Goal: Task Accomplishment & Management: Manage account settings

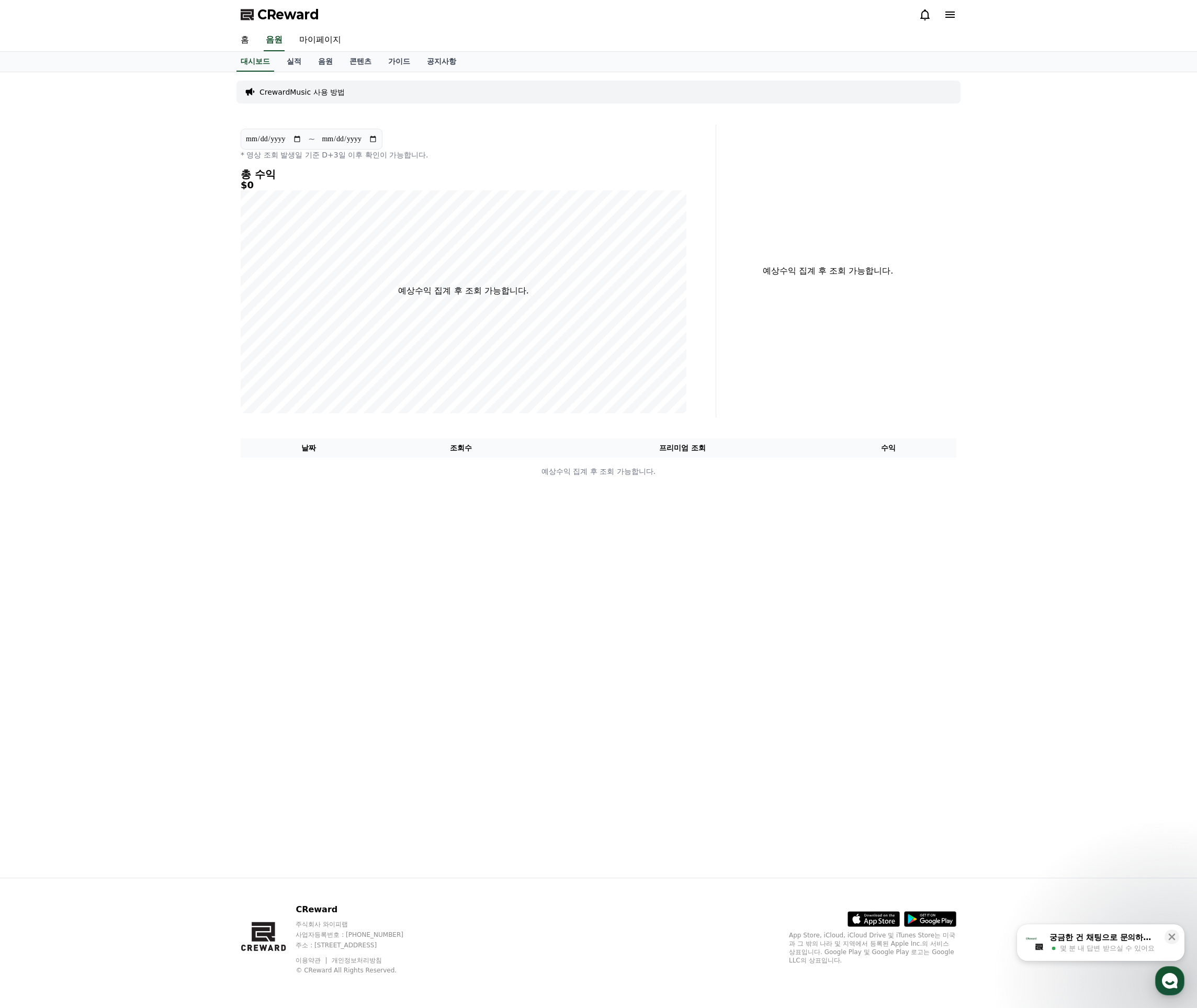
drag, startPoint x: 217, startPoint y: 243, endPoint x: 230, endPoint y: 172, distance: 72.2
click at [217, 240] on div "**********" at bounding box center [598, 475] width 1197 height 806
click at [311, 63] on link "음원" at bounding box center [325, 61] width 32 height 20
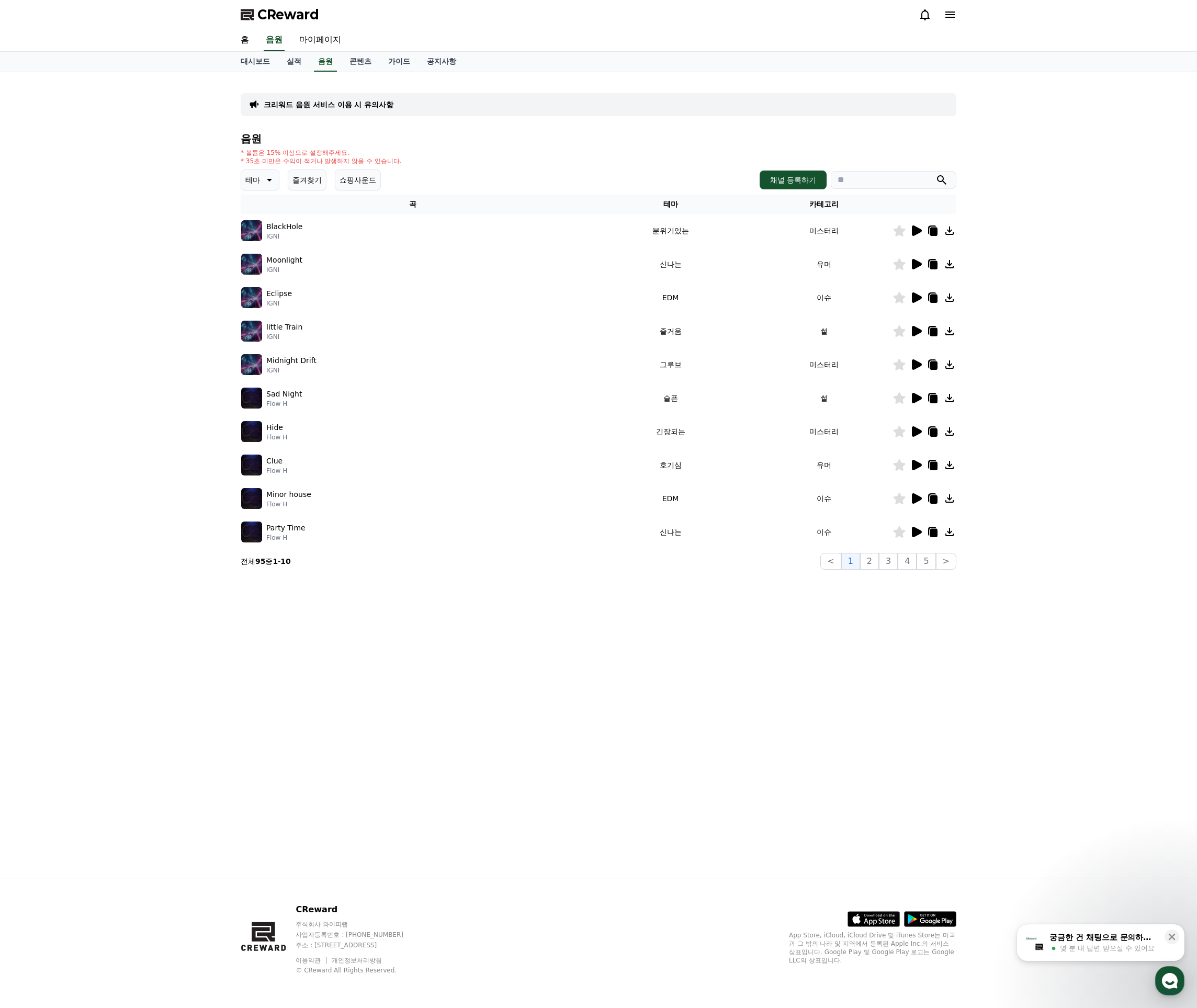
drag, startPoint x: 246, startPoint y: 227, endPoint x: 249, endPoint y: 233, distance: 6.7
click at [246, 227] on img at bounding box center [251, 231] width 21 height 21
click at [900, 562] on button "4" at bounding box center [907, 561] width 19 height 17
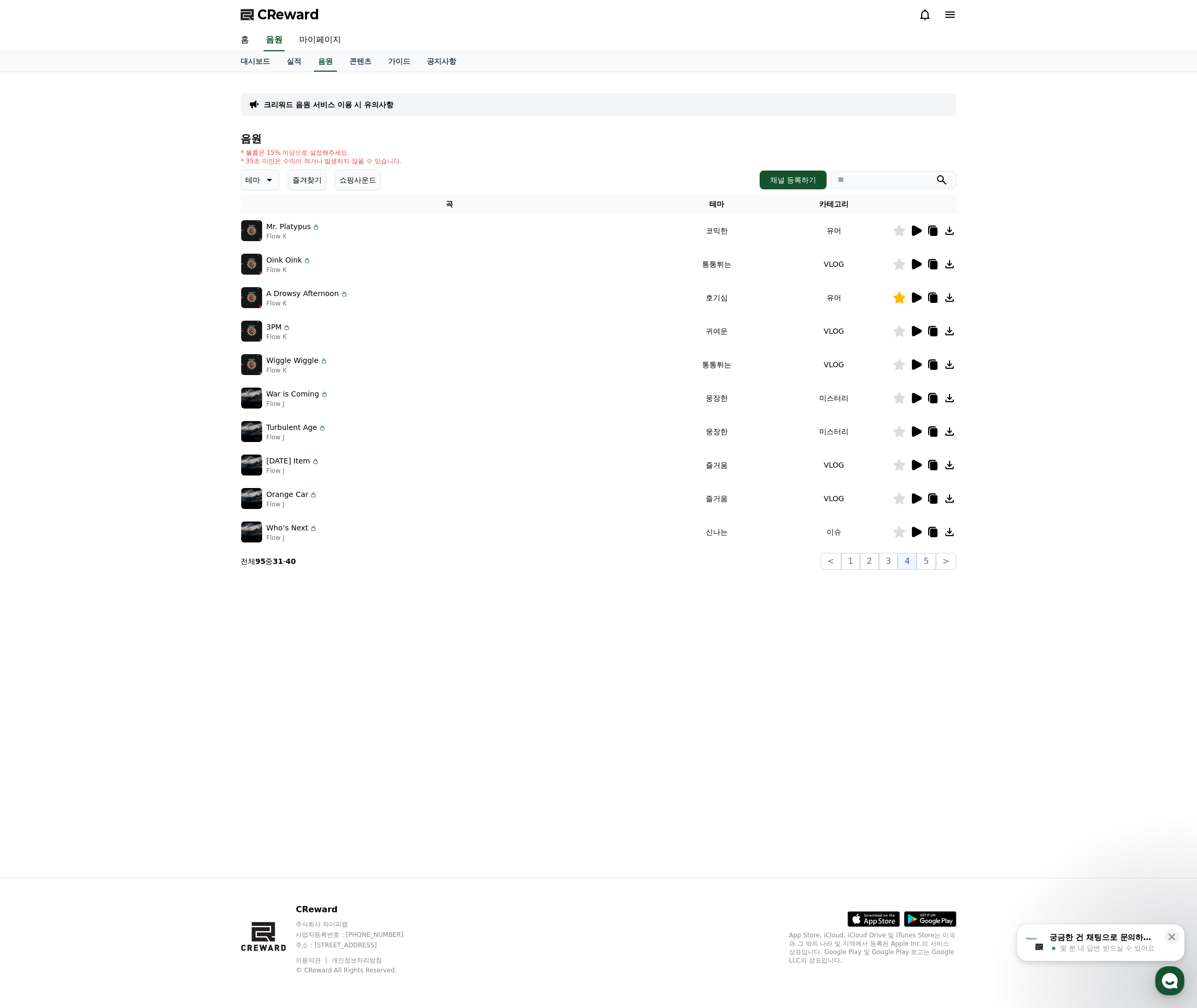
click at [264, 333] on div "3PM Flow K" at bounding box center [449, 331] width 416 height 21
click at [255, 332] on img at bounding box center [251, 331] width 21 height 21
click at [272, 328] on p "3PM" at bounding box center [274, 327] width 15 height 11
click at [913, 330] on icon at bounding box center [917, 331] width 10 height 11
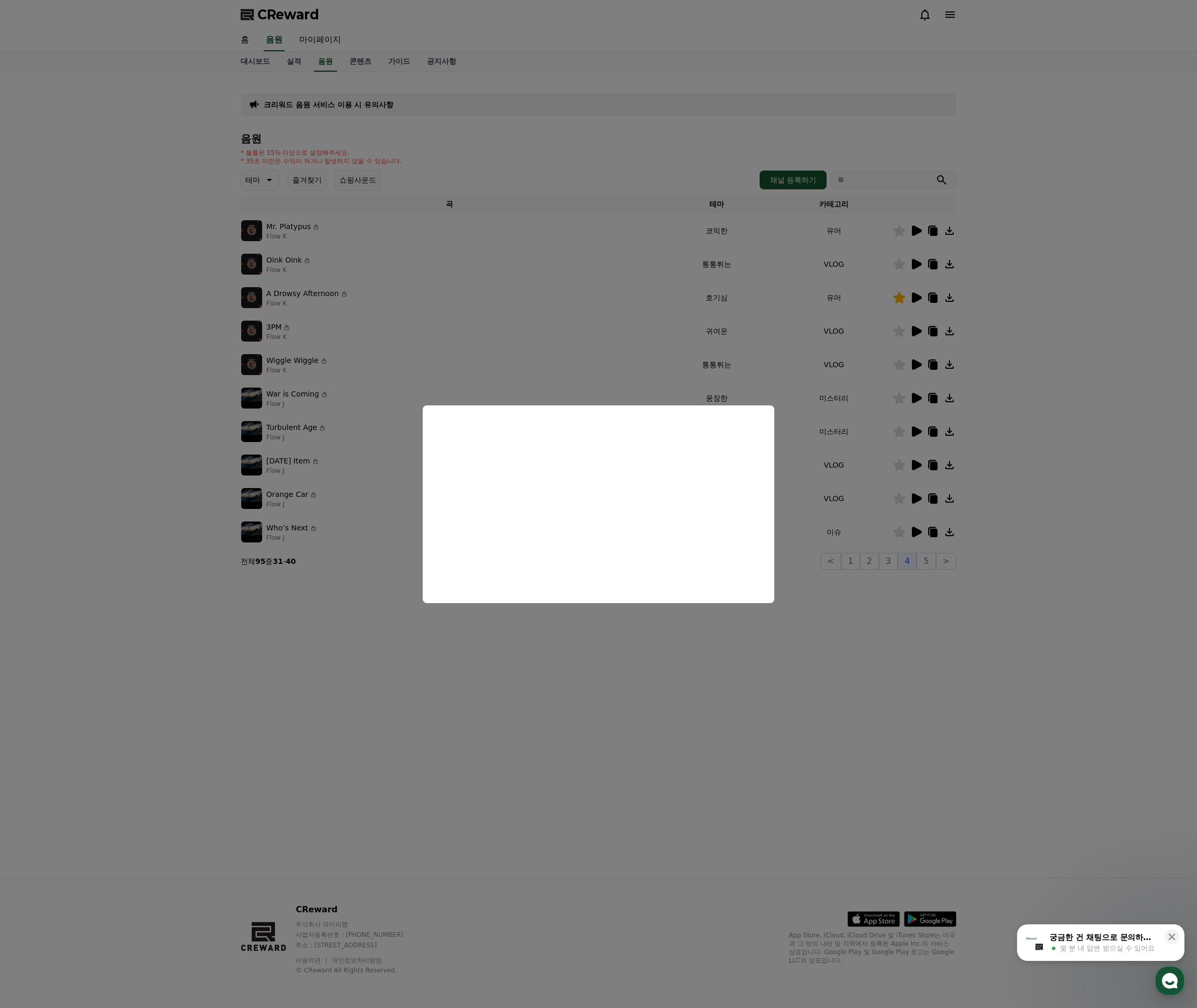
click at [586, 344] on button "close modal" at bounding box center [598, 504] width 1197 height 1008
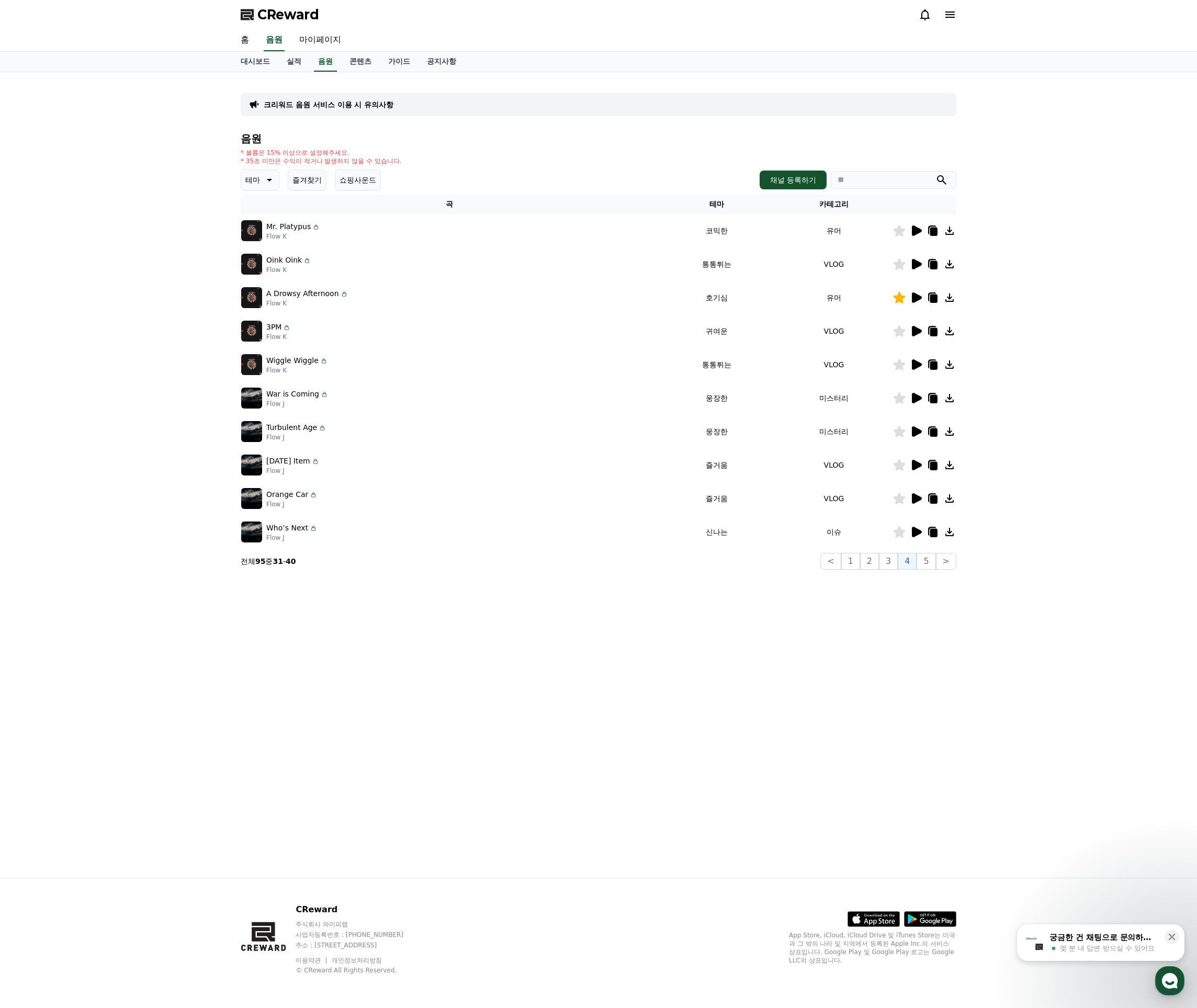
click at [293, 429] on p "Turbulent Age" at bounding box center [292, 427] width 51 height 11
click at [925, 559] on button "5" at bounding box center [926, 561] width 19 height 17
click at [911, 298] on icon at bounding box center [916, 297] width 13 height 13
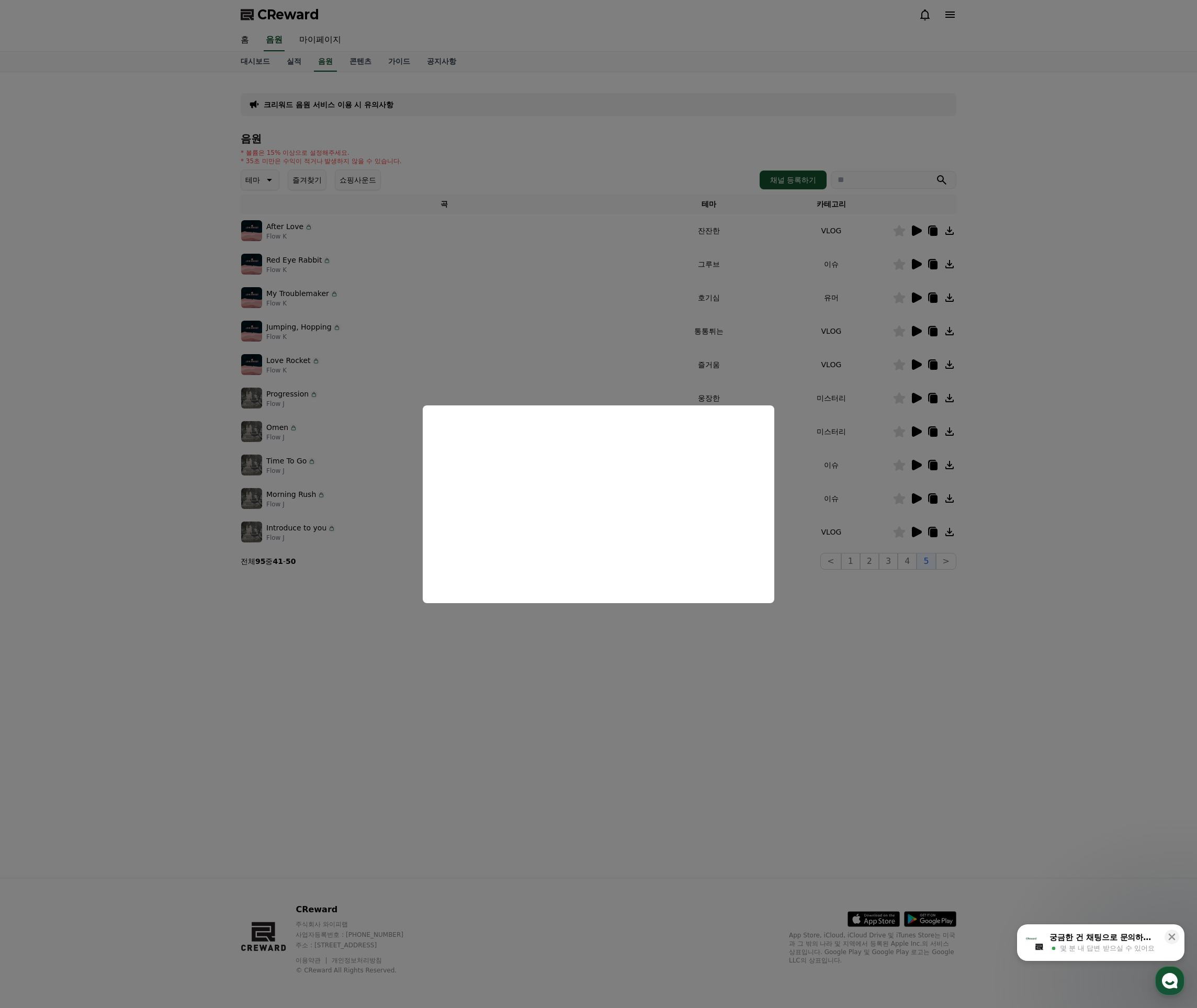
click at [889, 527] on button "close modal" at bounding box center [598, 504] width 1197 height 1008
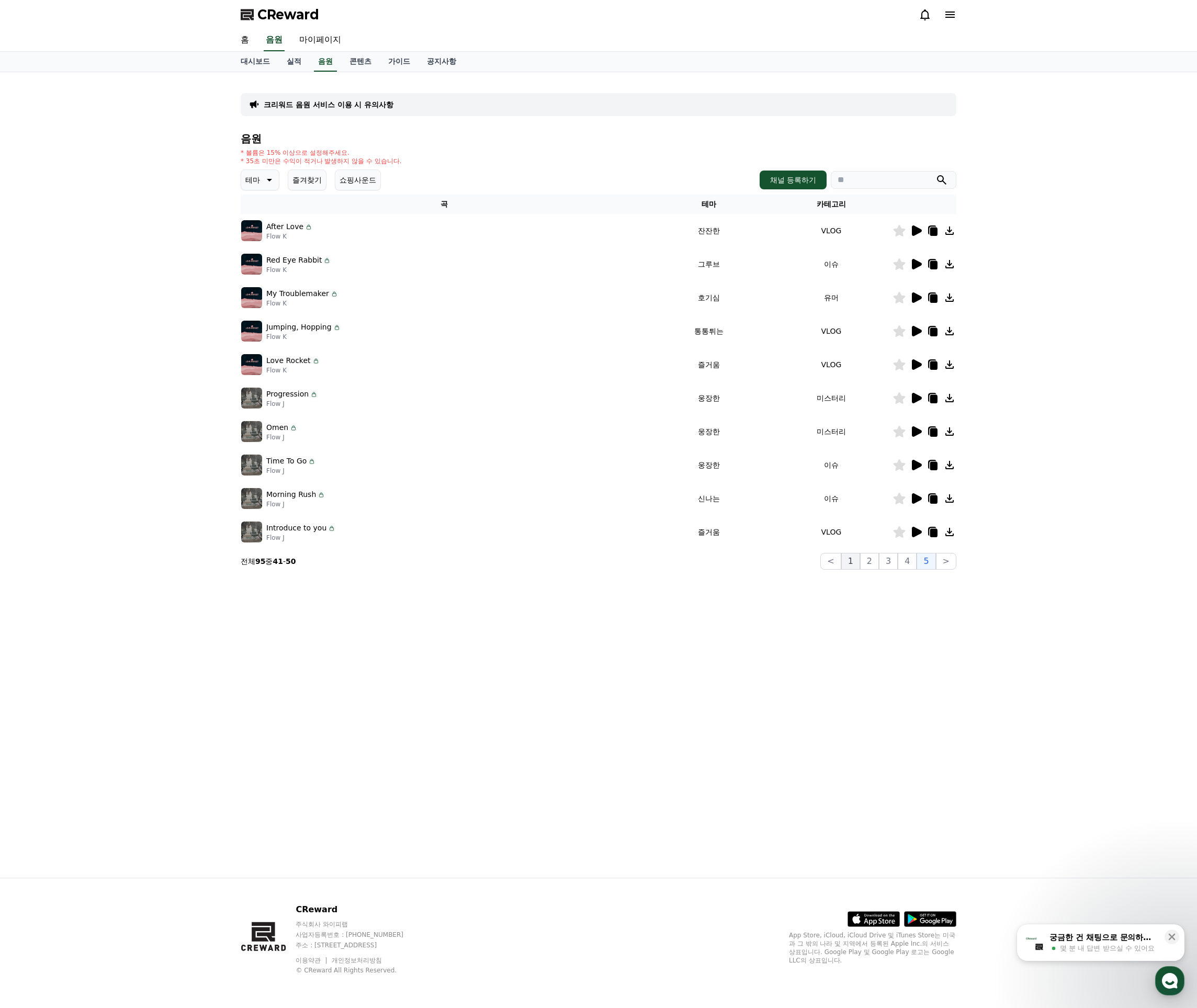
click at [860, 562] on button "1" at bounding box center [851, 561] width 19 height 17
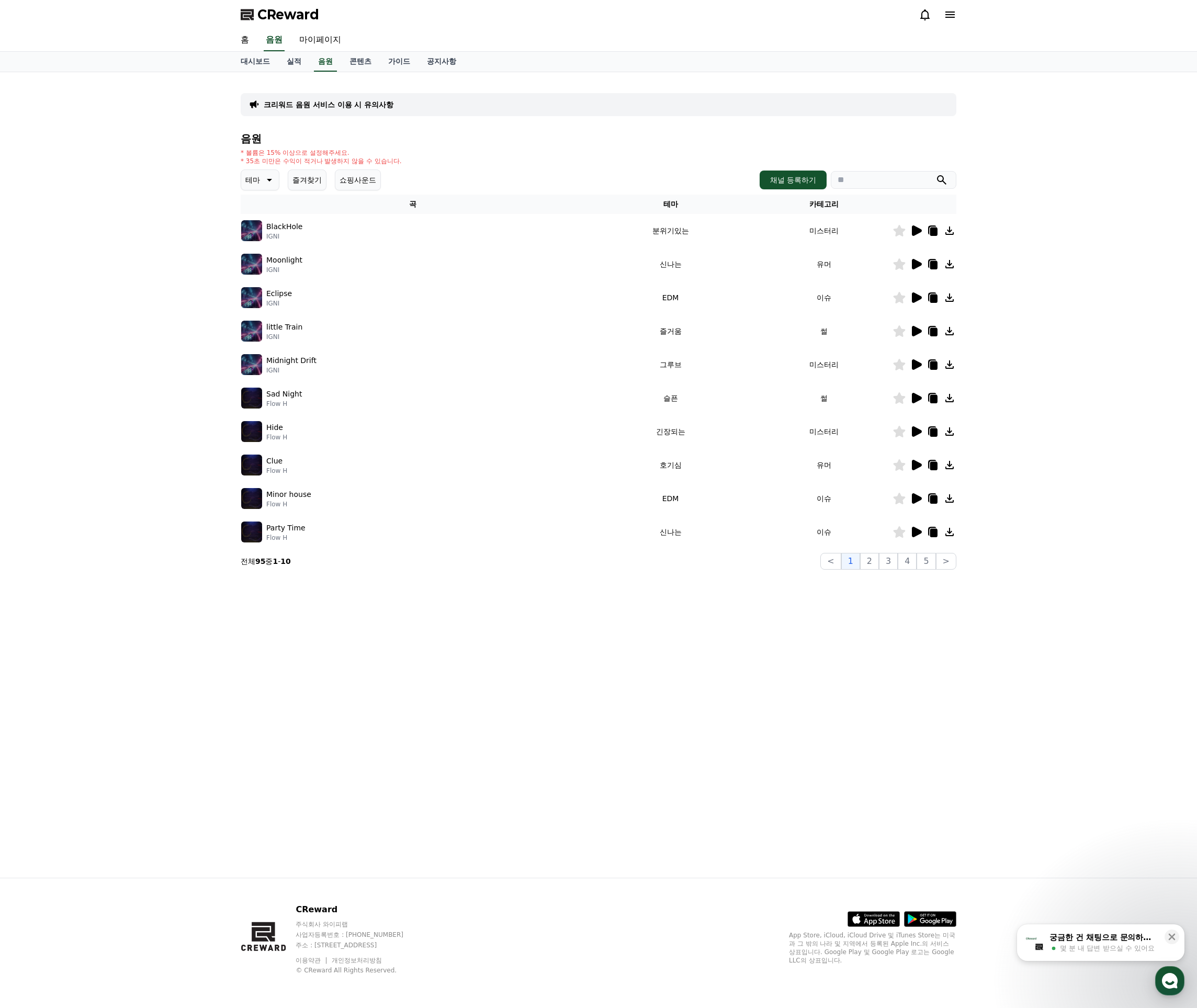
click at [253, 399] on img at bounding box center [251, 398] width 21 height 21
click at [911, 398] on icon at bounding box center [916, 398] width 13 height 13
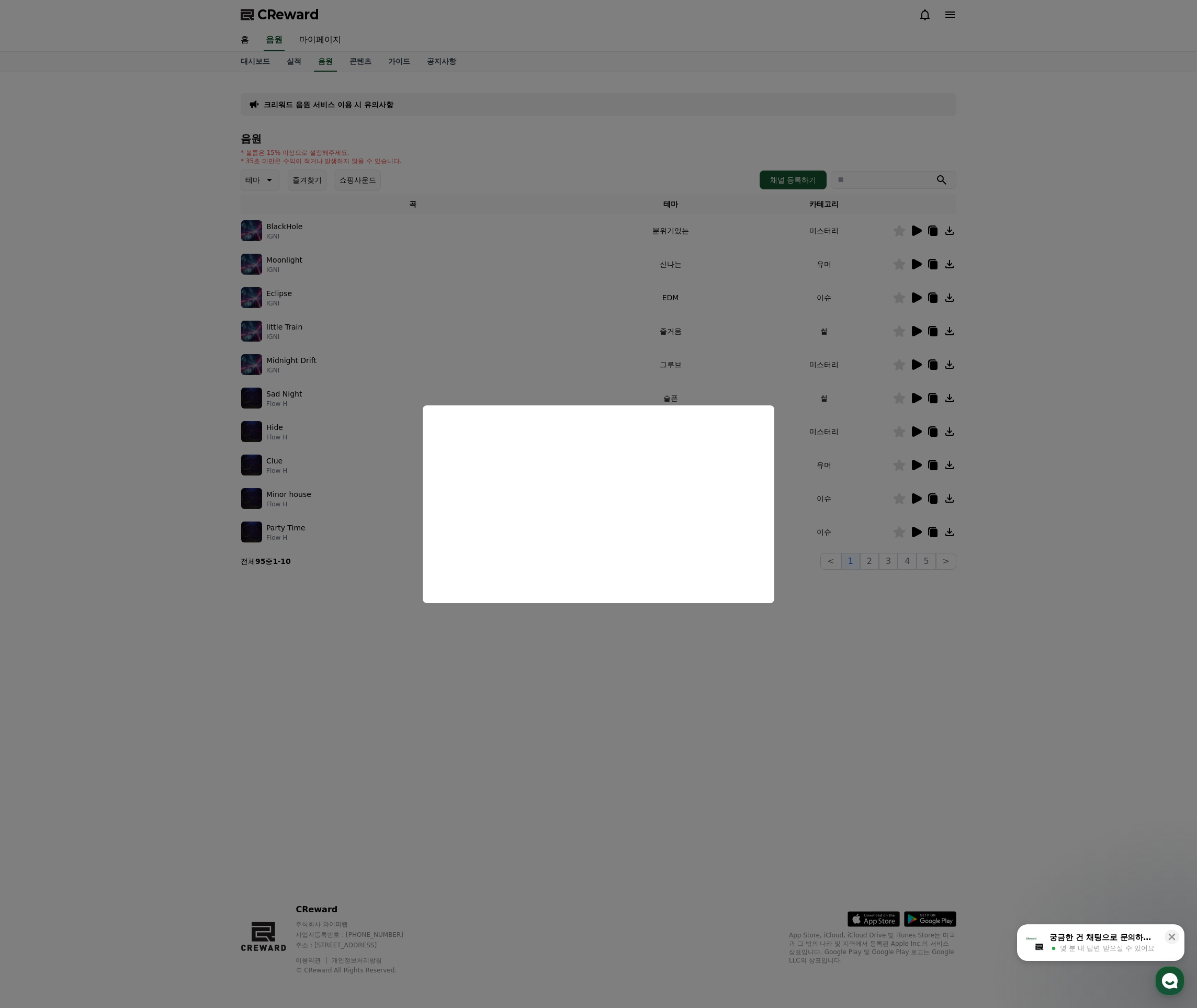
click at [543, 372] on button "close modal" at bounding box center [598, 504] width 1197 height 1008
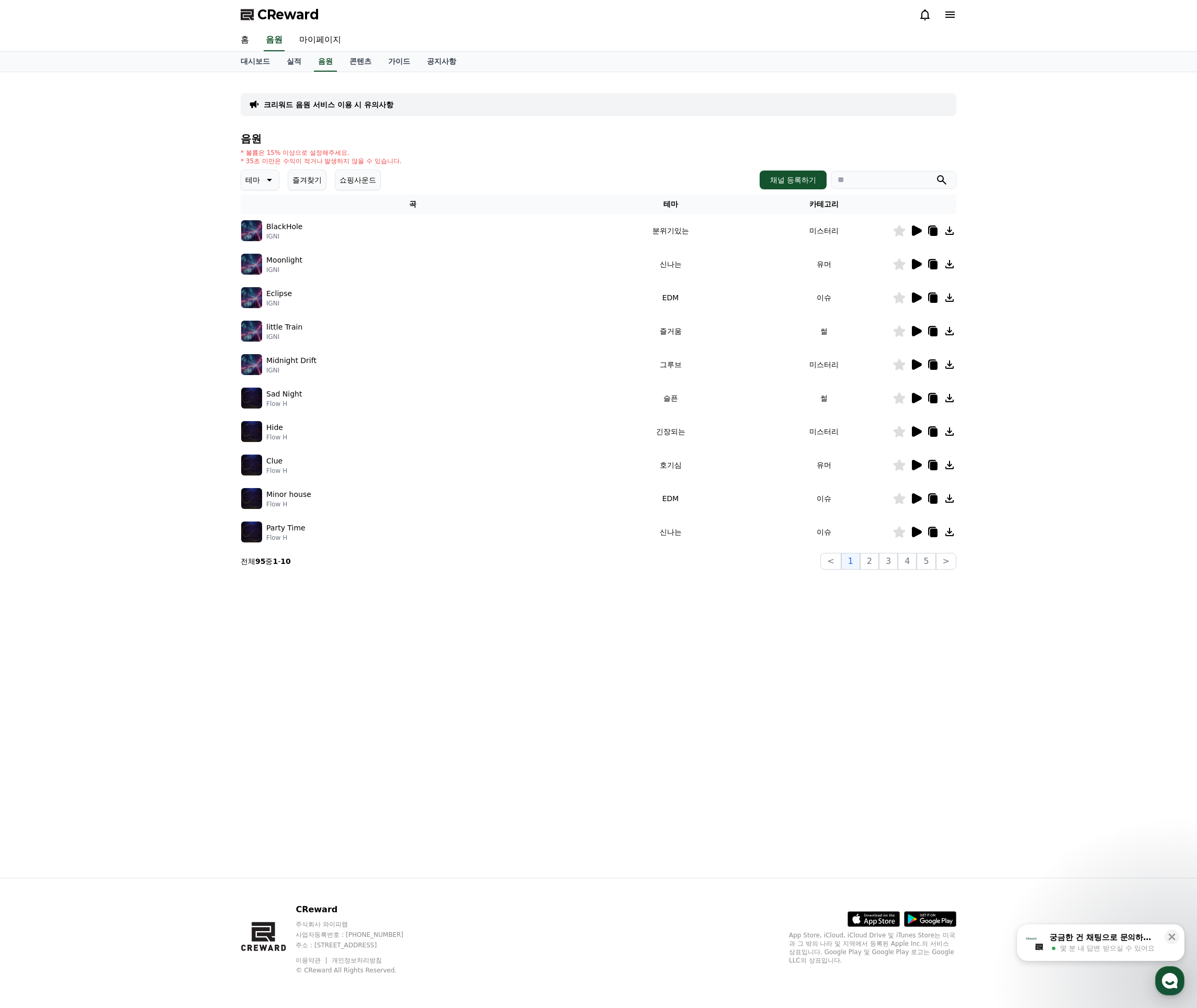
drag, startPoint x: 291, startPoint y: 148, endPoint x: 281, endPoint y: 151, distance: 10.4
click at [284, 151] on p "* 볼륨은 15% 이상으로 설정해주세요." at bounding box center [321, 152] width 161 height 8
drag, startPoint x: 262, startPoint y: 151, endPoint x: 370, endPoint y: 160, distance: 108.4
click at [370, 159] on div "* 볼륨은 15% 이상으로 설정해주세요. * 35초 미만은 수익이 적거나 발생하지 않을 수 있습니다." at bounding box center [321, 157] width 161 height 17
click at [370, 160] on p "* 35초 미만은 수익이 적거나 발생하지 않을 수 있습니다." at bounding box center [321, 160] width 161 height 8
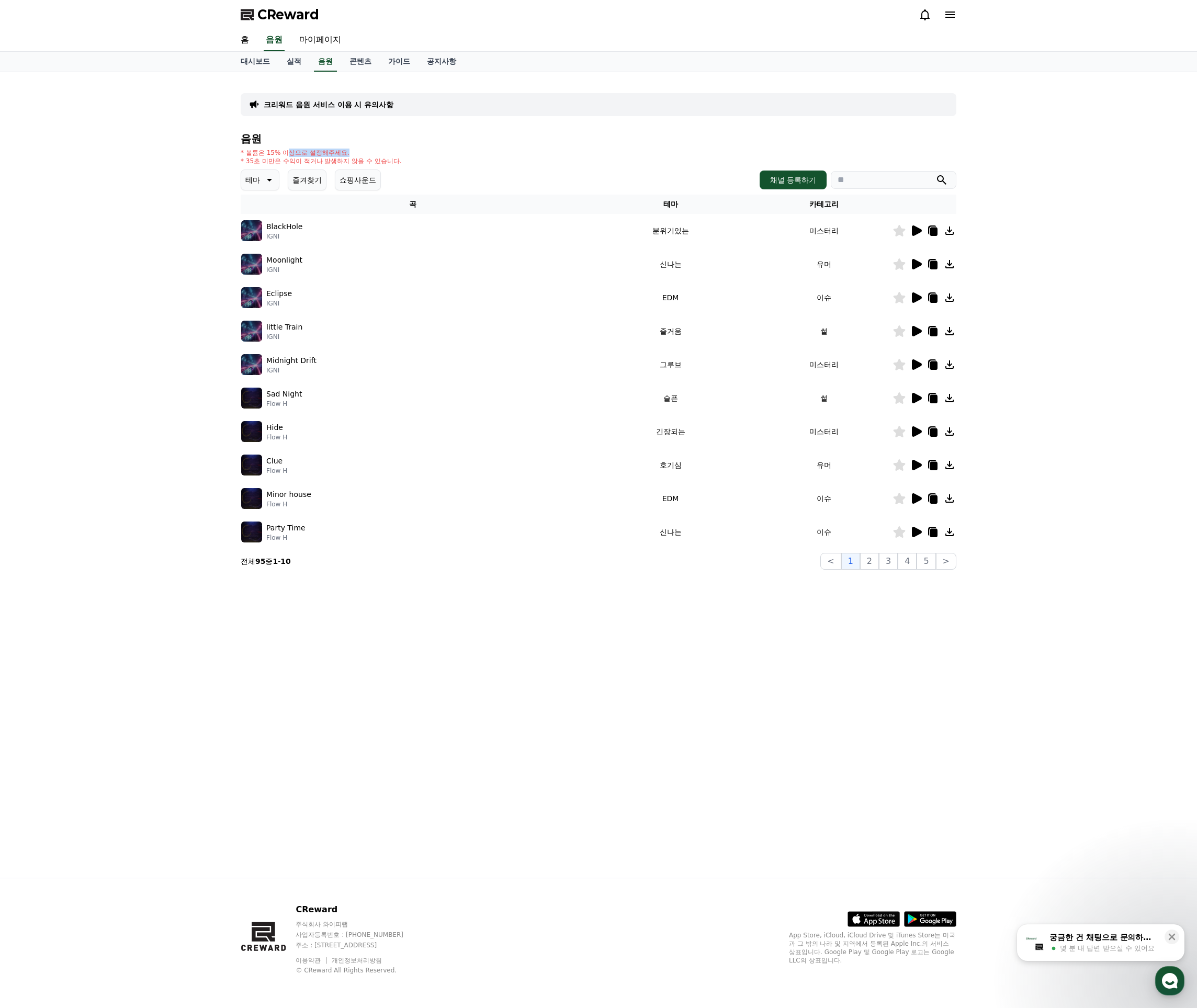
drag, startPoint x: 303, startPoint y: 150, endPoint x: 361, endPoint y: 158, distance: 58.5
click at [359, 157] on div "* 볼륨은 15% 이상으로 설정해주세요. * 35초 미만은 수익이 적거나 발생하지 않을 수 있습니다." at bounding box center [321, 157] width 161 height 17
click at [362, 158] on p "* 35초 미만은 수익이 적거나 발생하지 않을 수 있습니다." at bounding box center [321, 160] width 161 height 8
drag, startPoint x: 282, startPoint y: 151, endPoint x: 379, endPoint y: 160, distance: 97.4
click at [371, 157] on div "* 볼륨은 15% 이상으로 설정해주세요. * 35초 미만은 수익이 적거나 발생하지 않을 수 있습니다." at bounding box center [321, 157] width 161 height 17
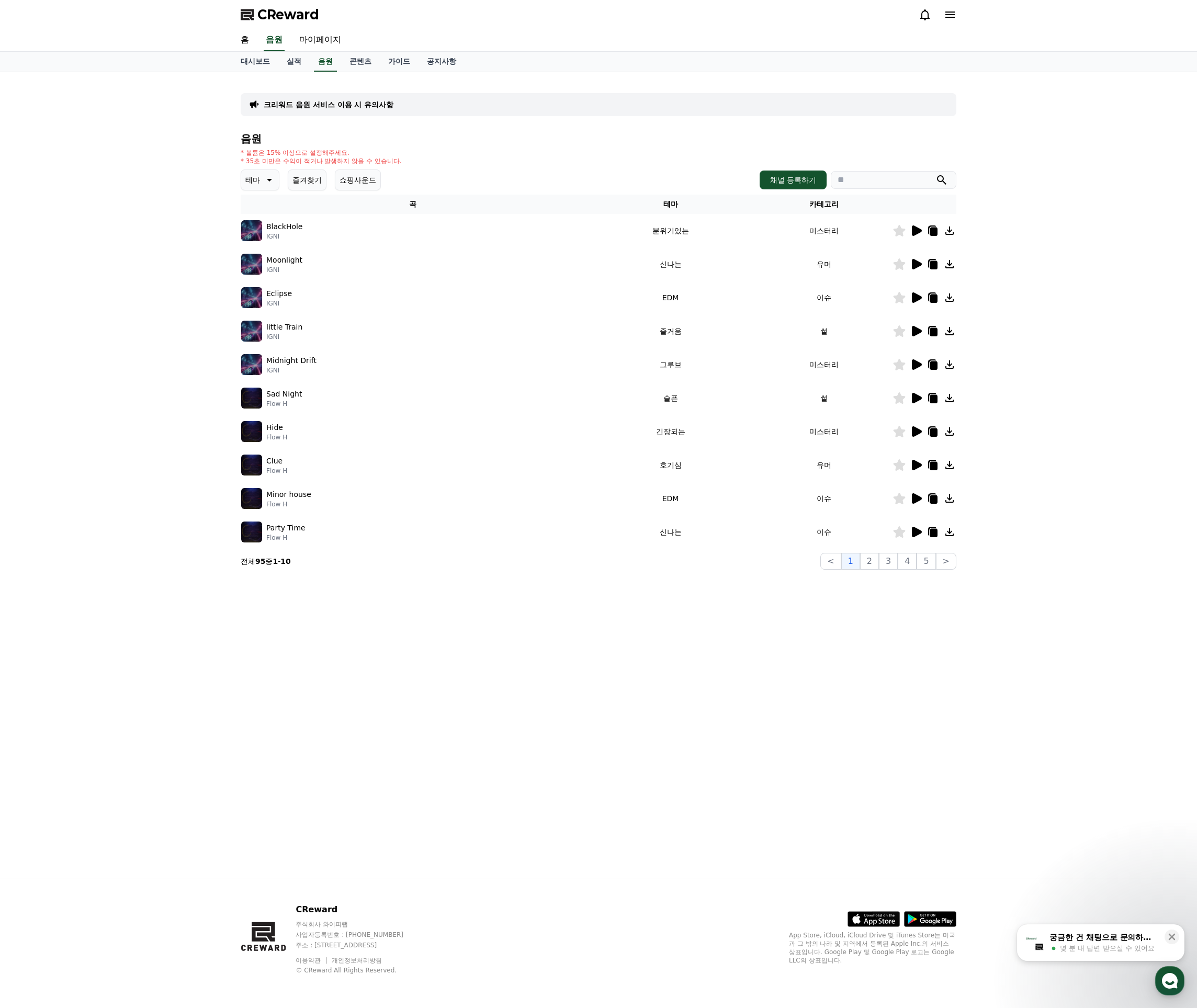
click at [380, 160] on p "* 35초 미만은 수익이 적거나 발생하지 않을 수 있습니다." at bounding box center [321, 160] width 161 height 8
click at [253, 63] on link "대시보드" at bounding box center [255, 61] width 46 height 20
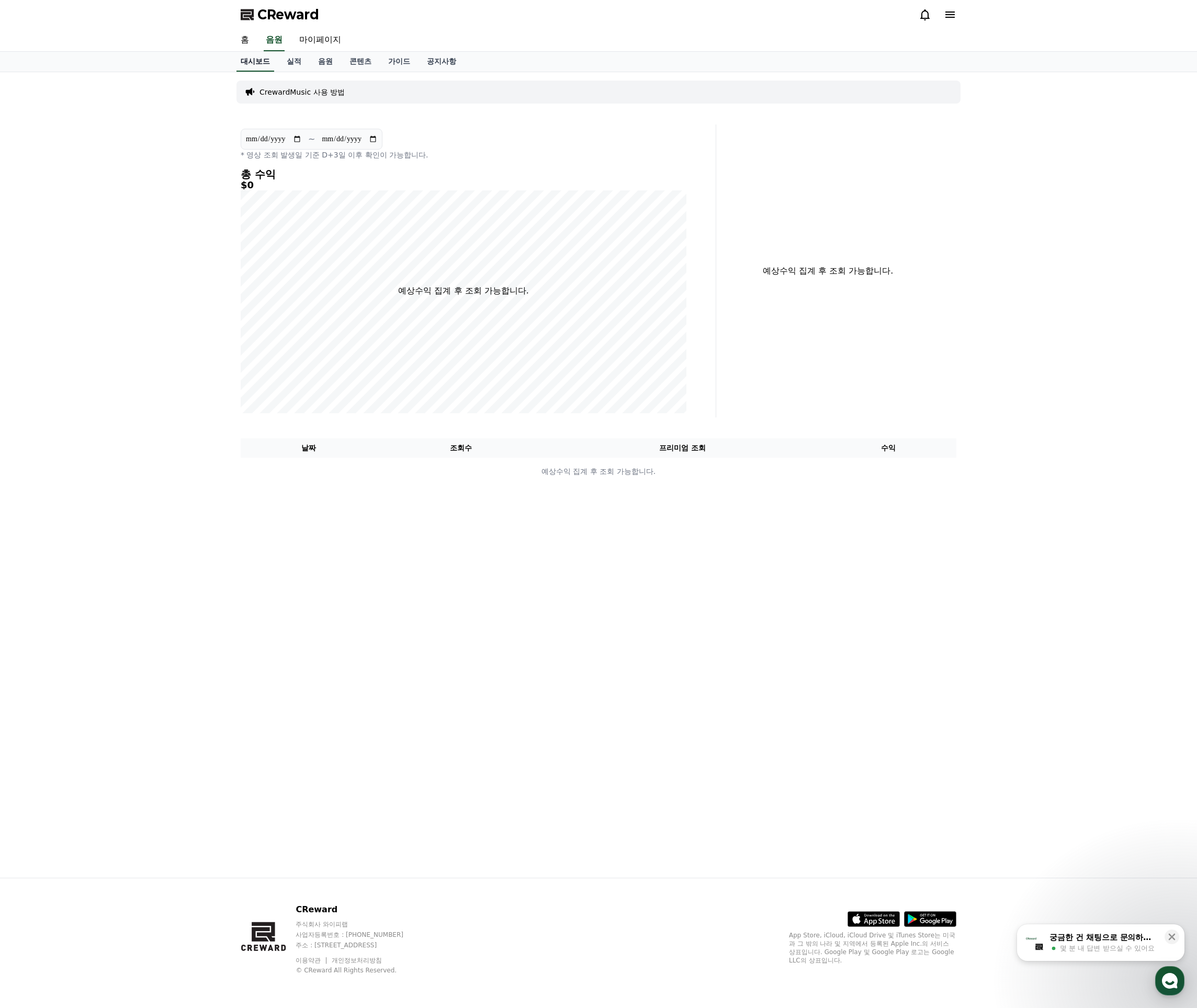
click at [247, 37] on link "홈" at bounding box center [245, 40] width 25 height 22
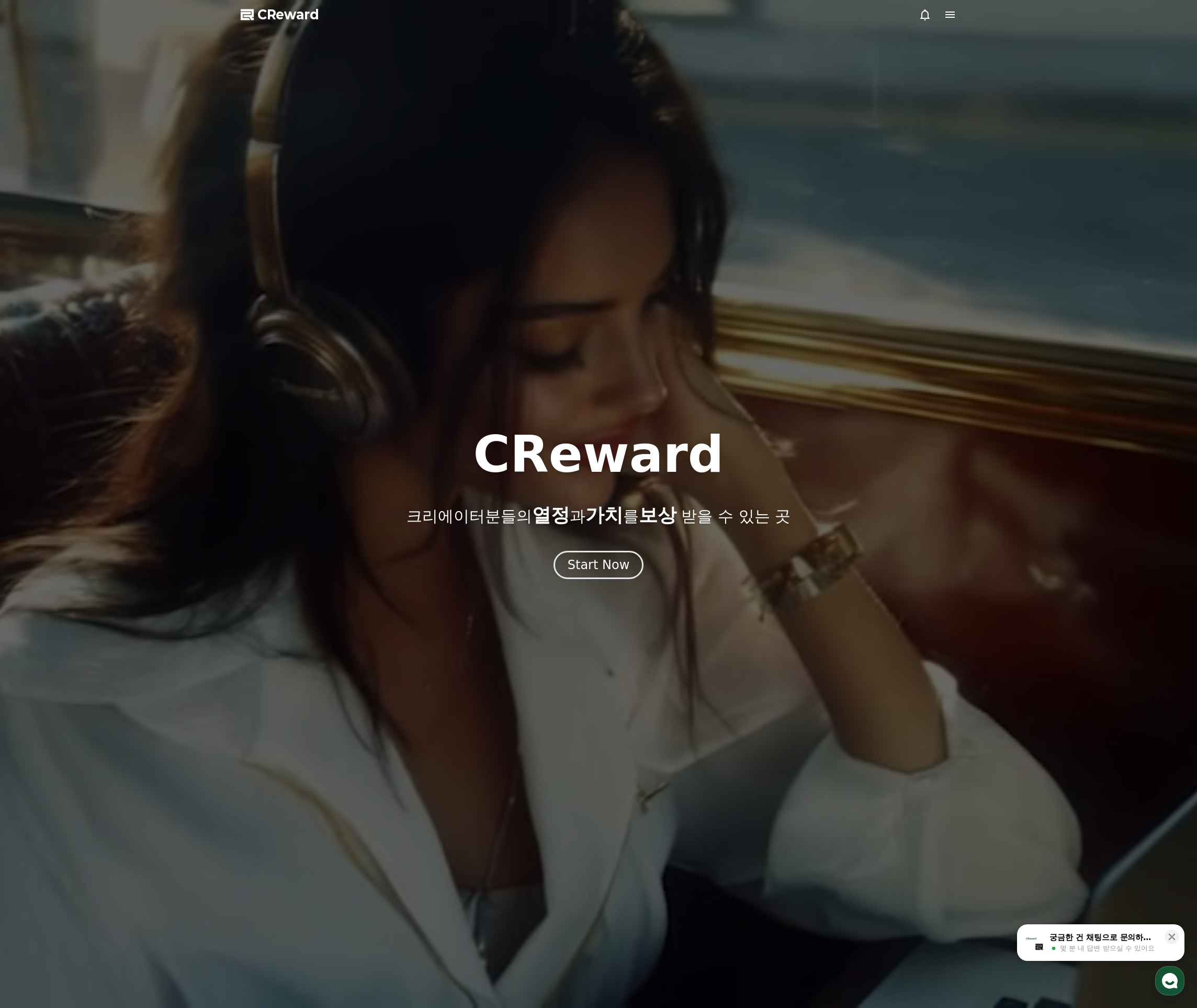
click at [956, 15] on div at bounding box center [598, 504] width 1197 height 1008
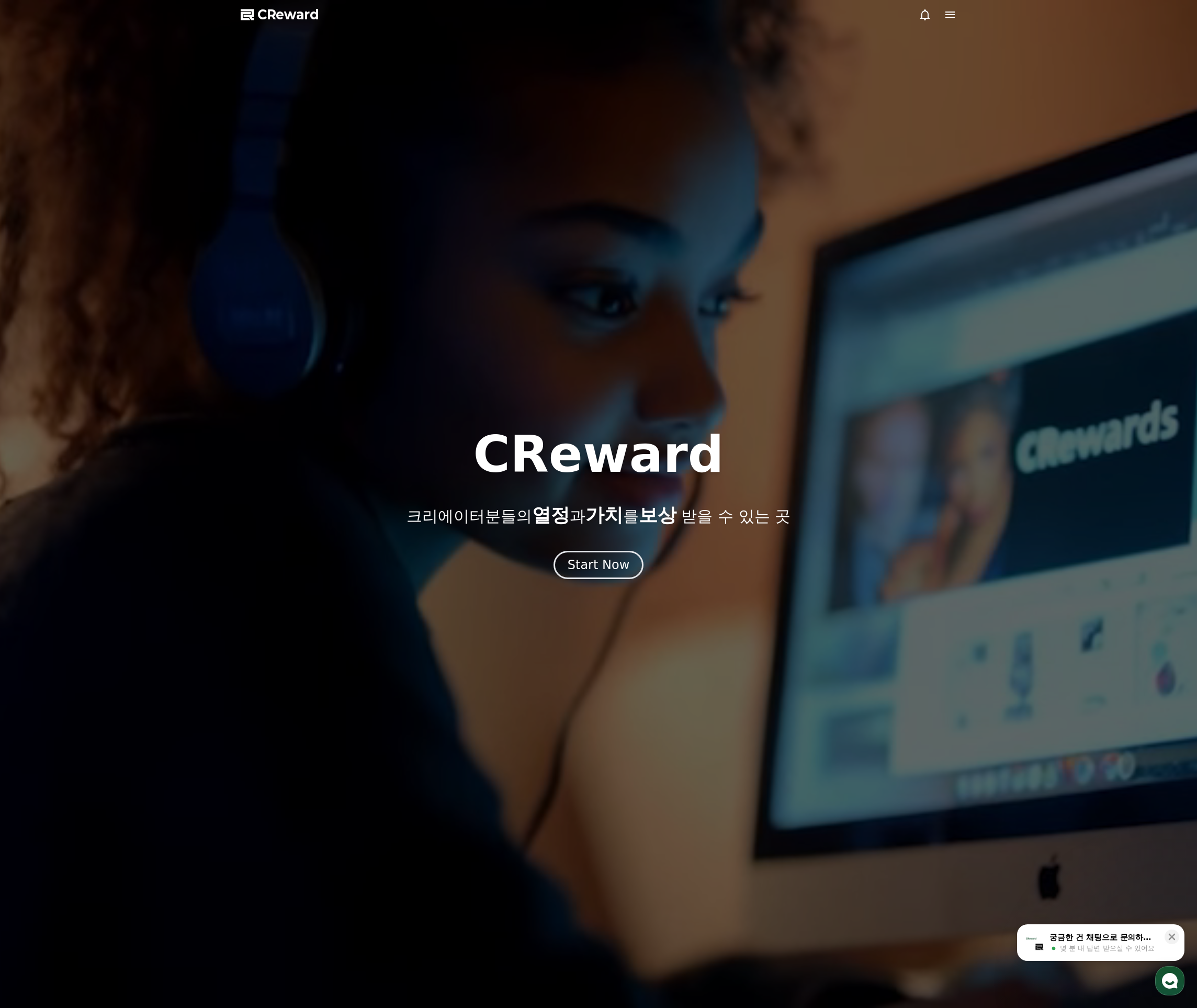
click at [949, 14] on icon at bounding box center [950, 15] width 13 height 13
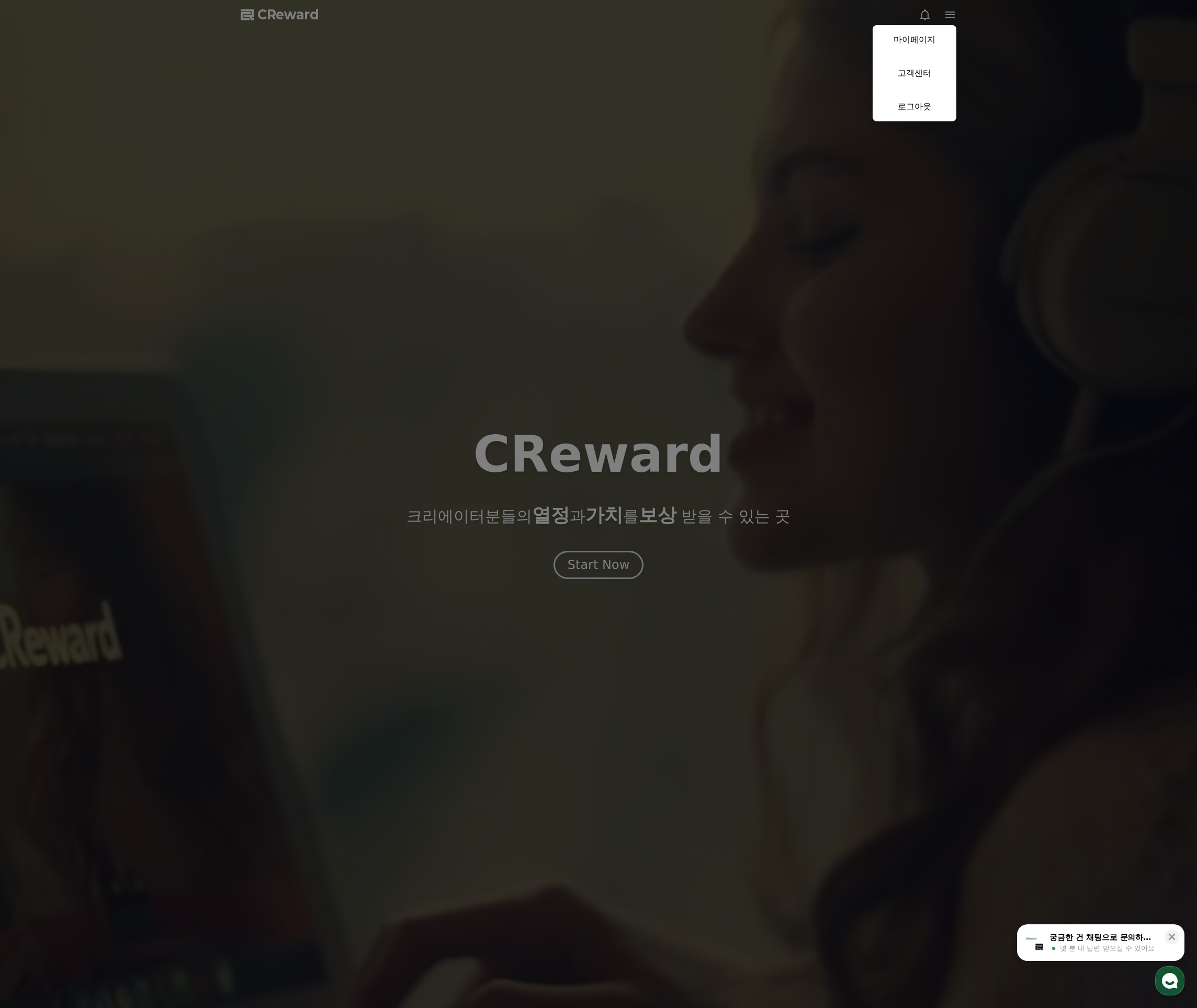
click at [931, 42] on link "마이페이지" at bounding box center [915, 40] width 84 height 29
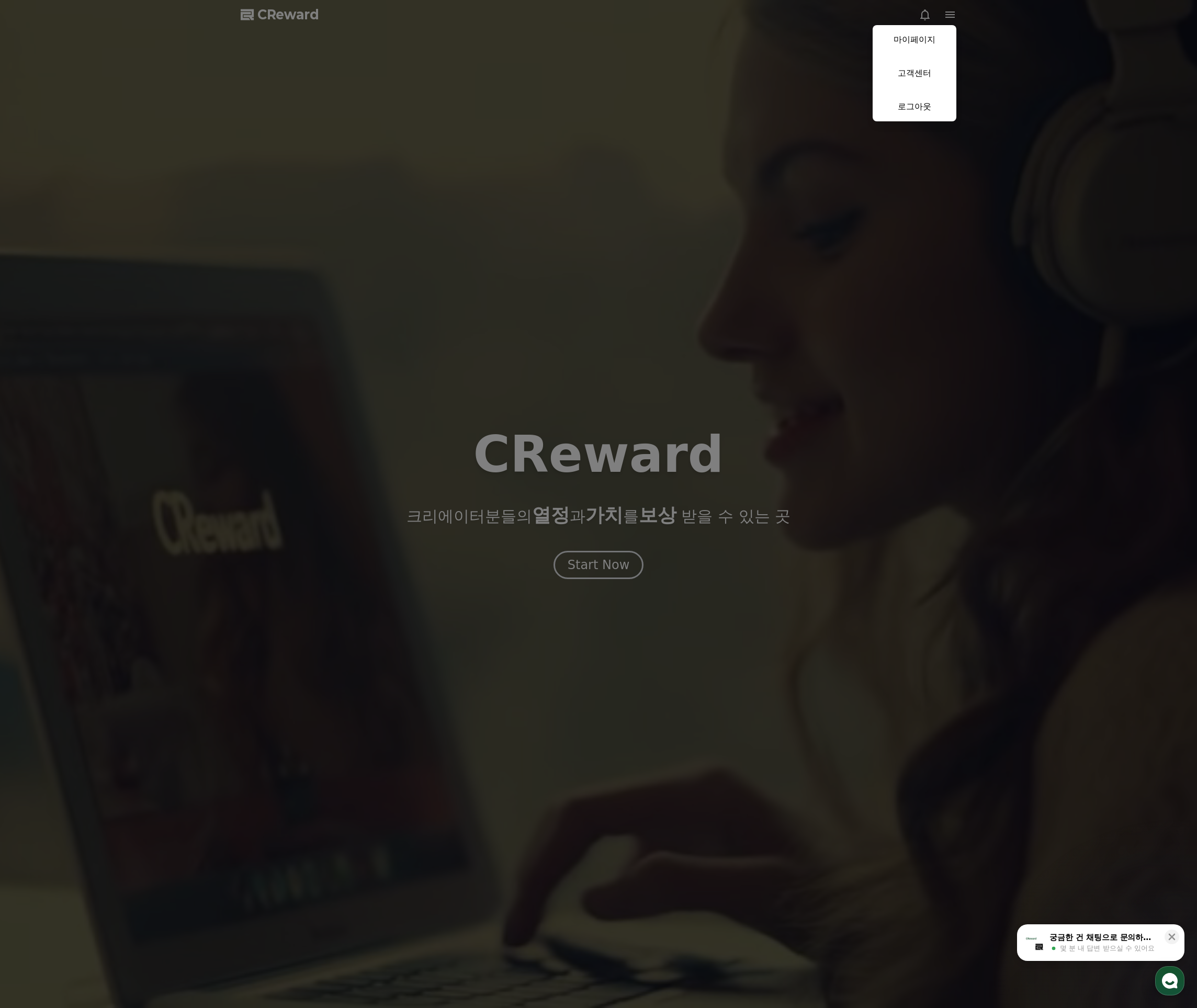
select select "**********"
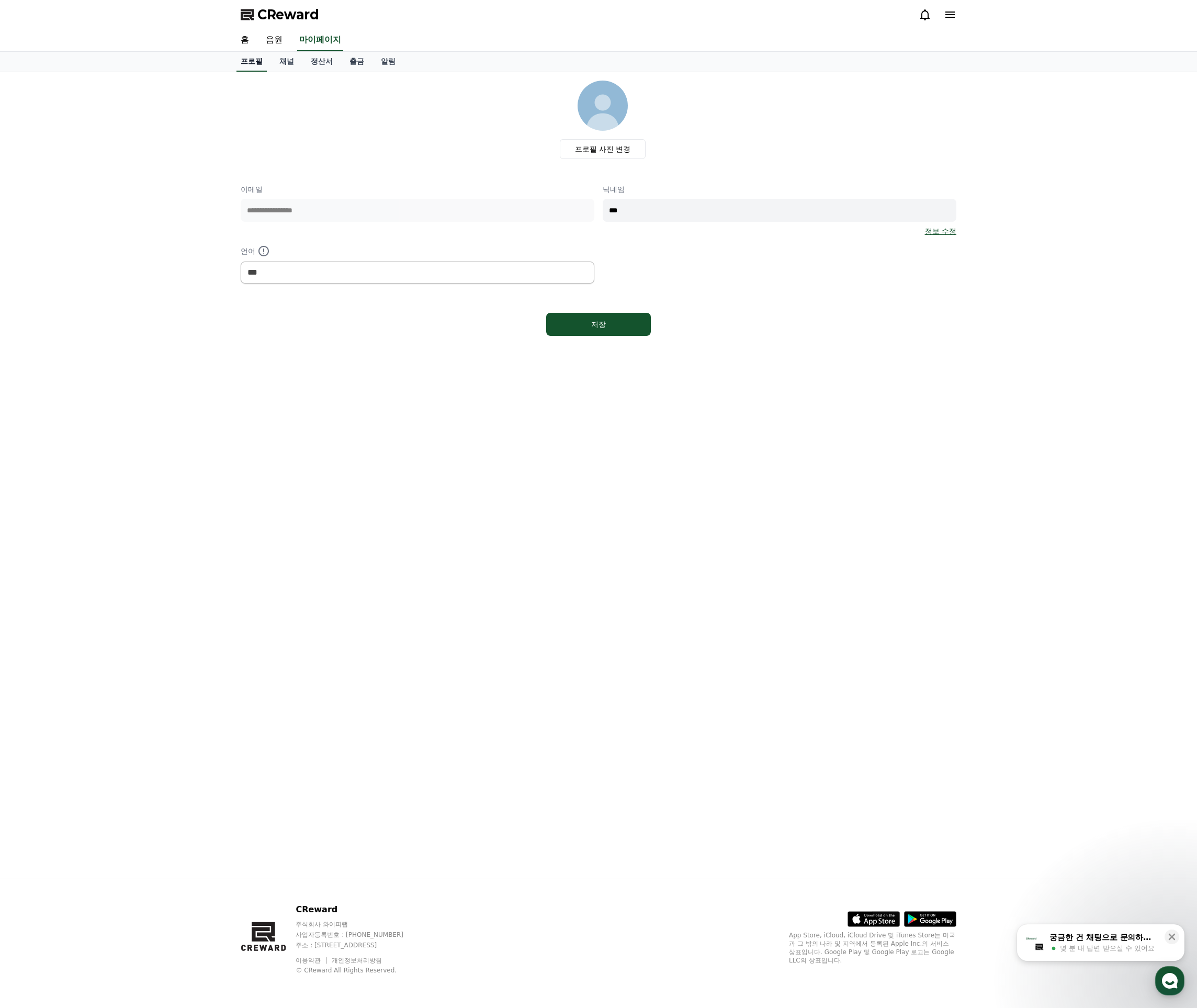
click at [243, 40] on link "홈" at bounding box center [245, 40] width 25 height 22
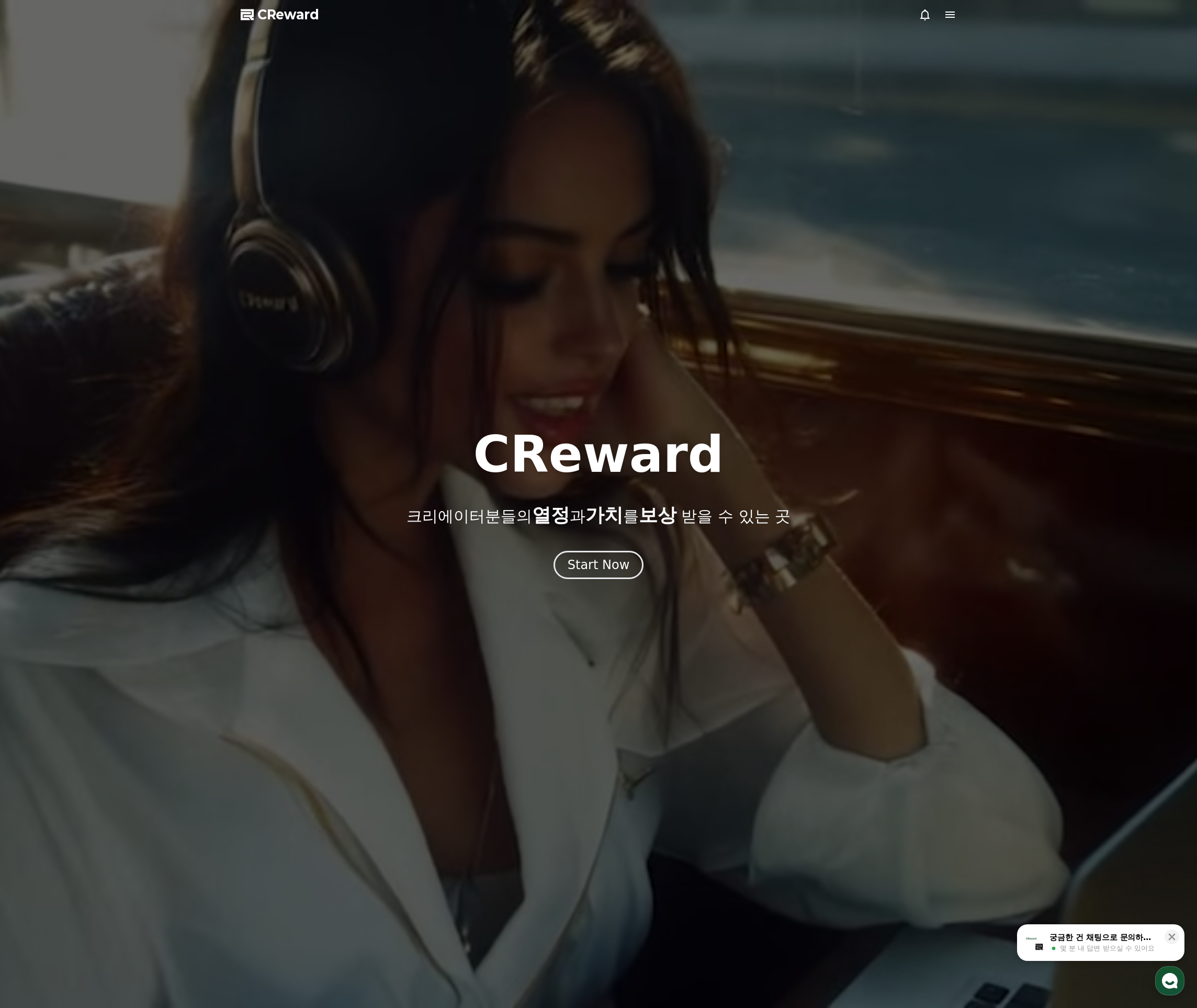
drag, startPoint x: 959, startPoint y: 23, endPoint x: 951, endPoint y: 14, distance: 12.0
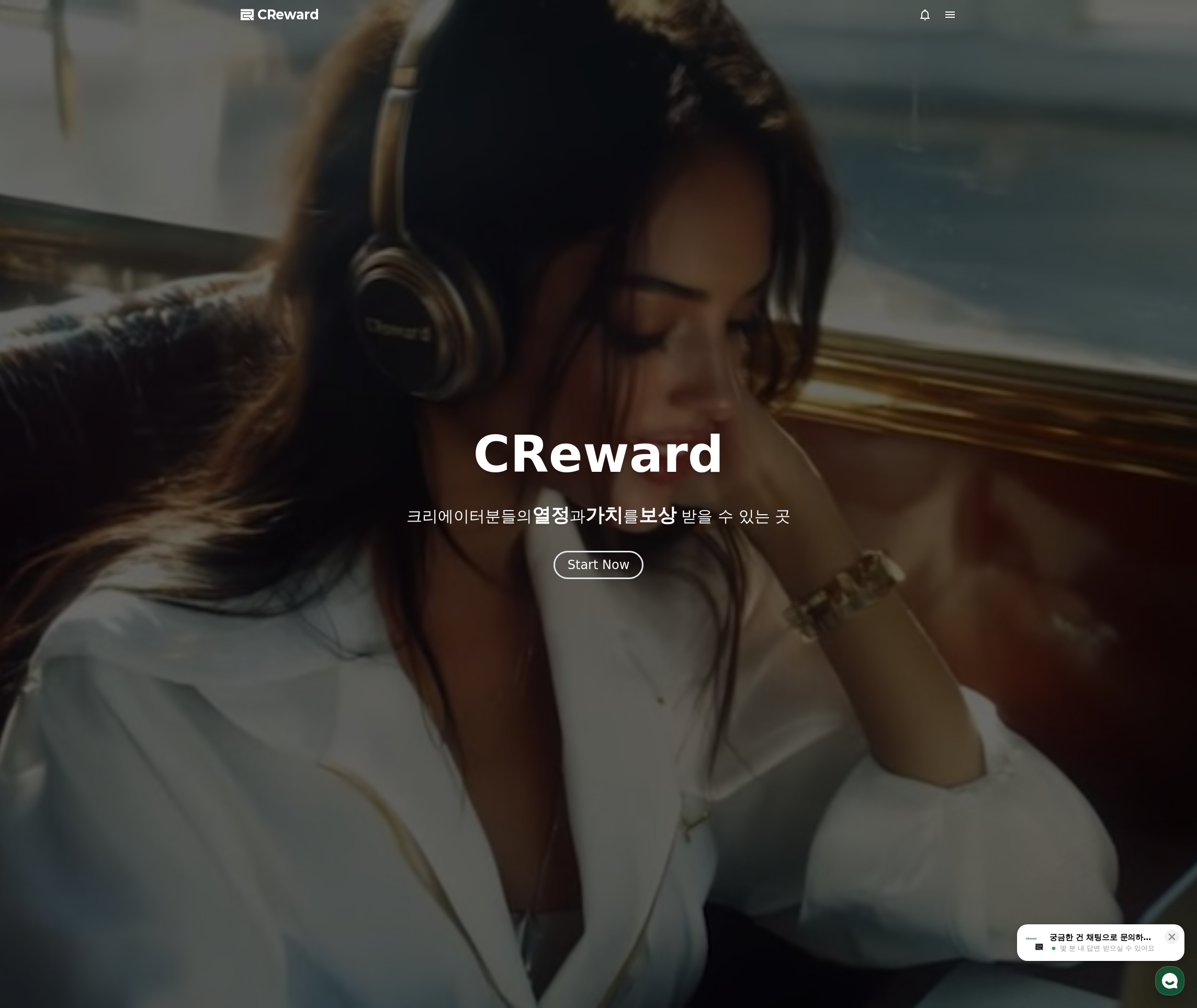
click at [958, 23] on div at bounding box center [598, 504] width 1197 height 1008
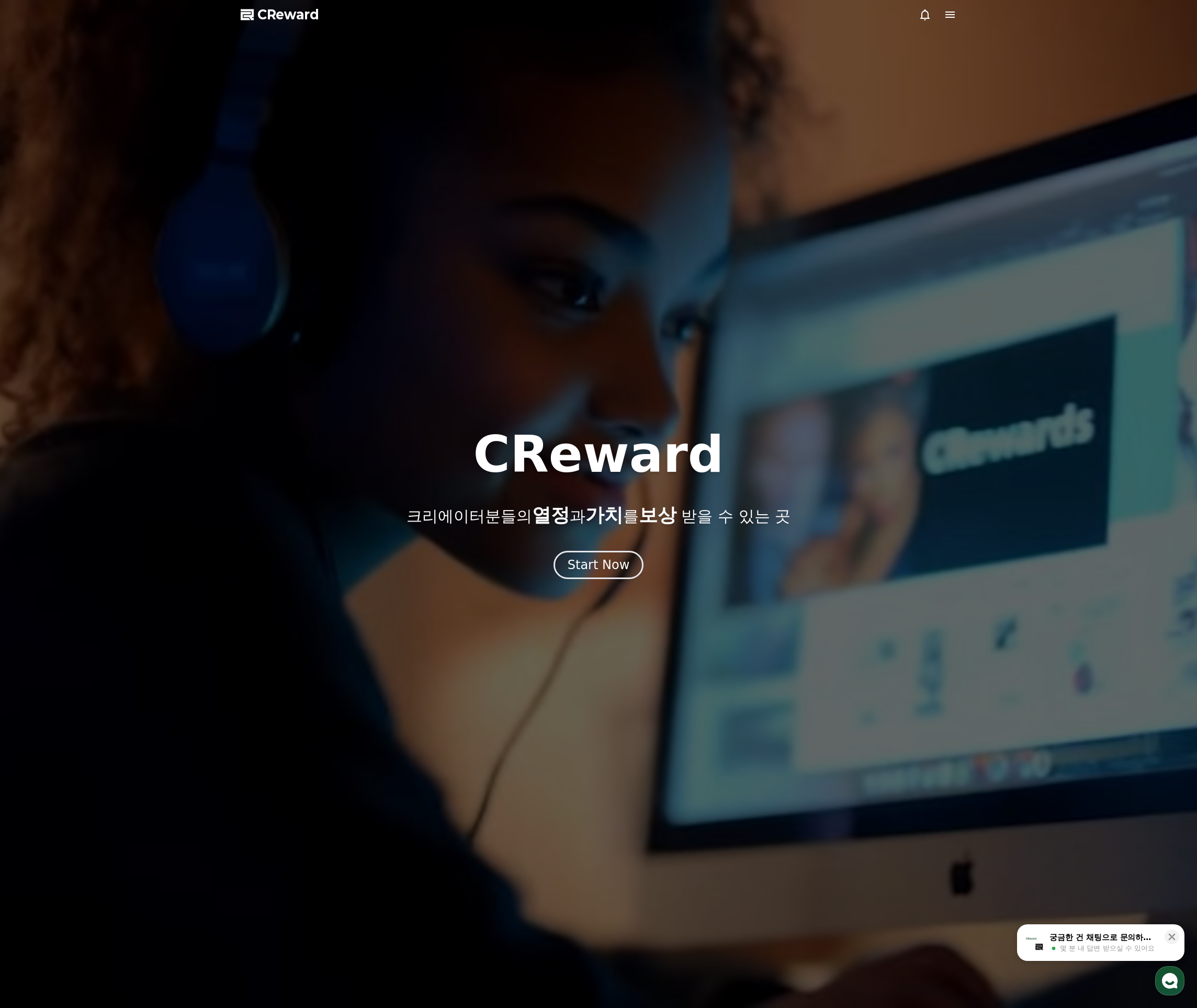
click at [951, 14] on icon at bounding box center [950, 15] width 13 height 13
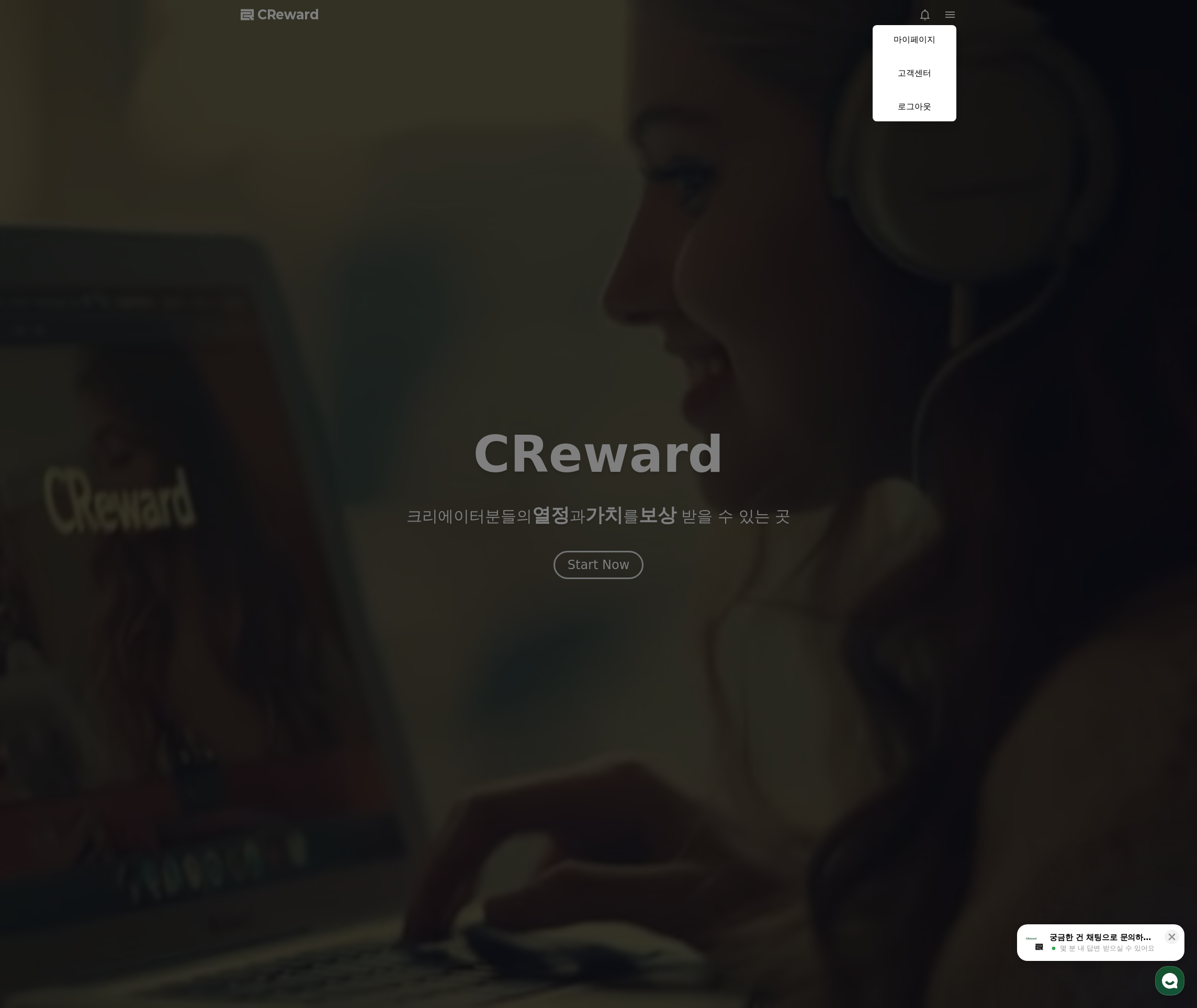
drag, startPoint x: 926, startPoint y: 47, endPoint x: 917, endPoint y: 50, distance: 9.5
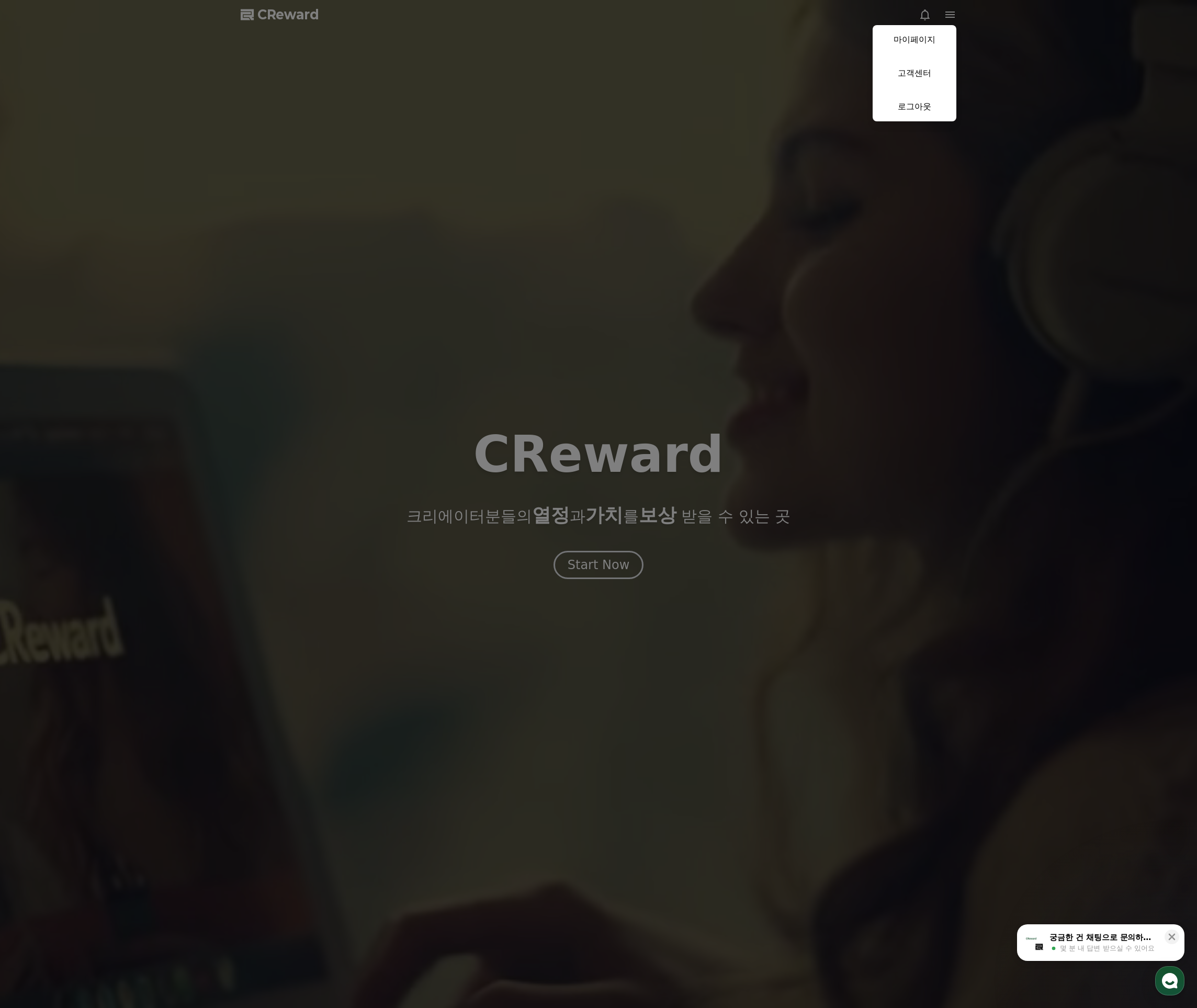
click at [926, 47] on link "마이페이지" at bounding box center [915, 40] width 84 height 29
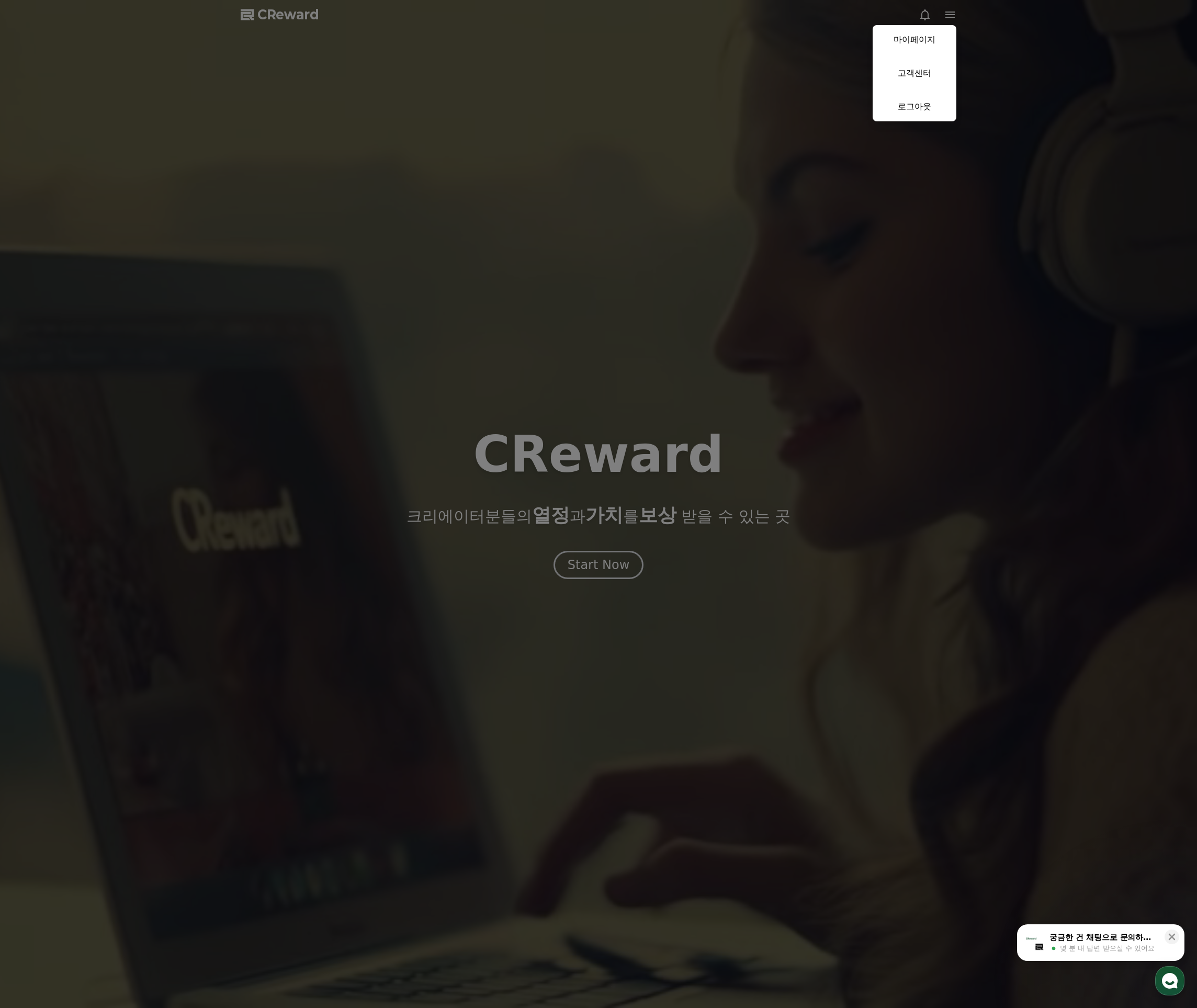
select select "**********"
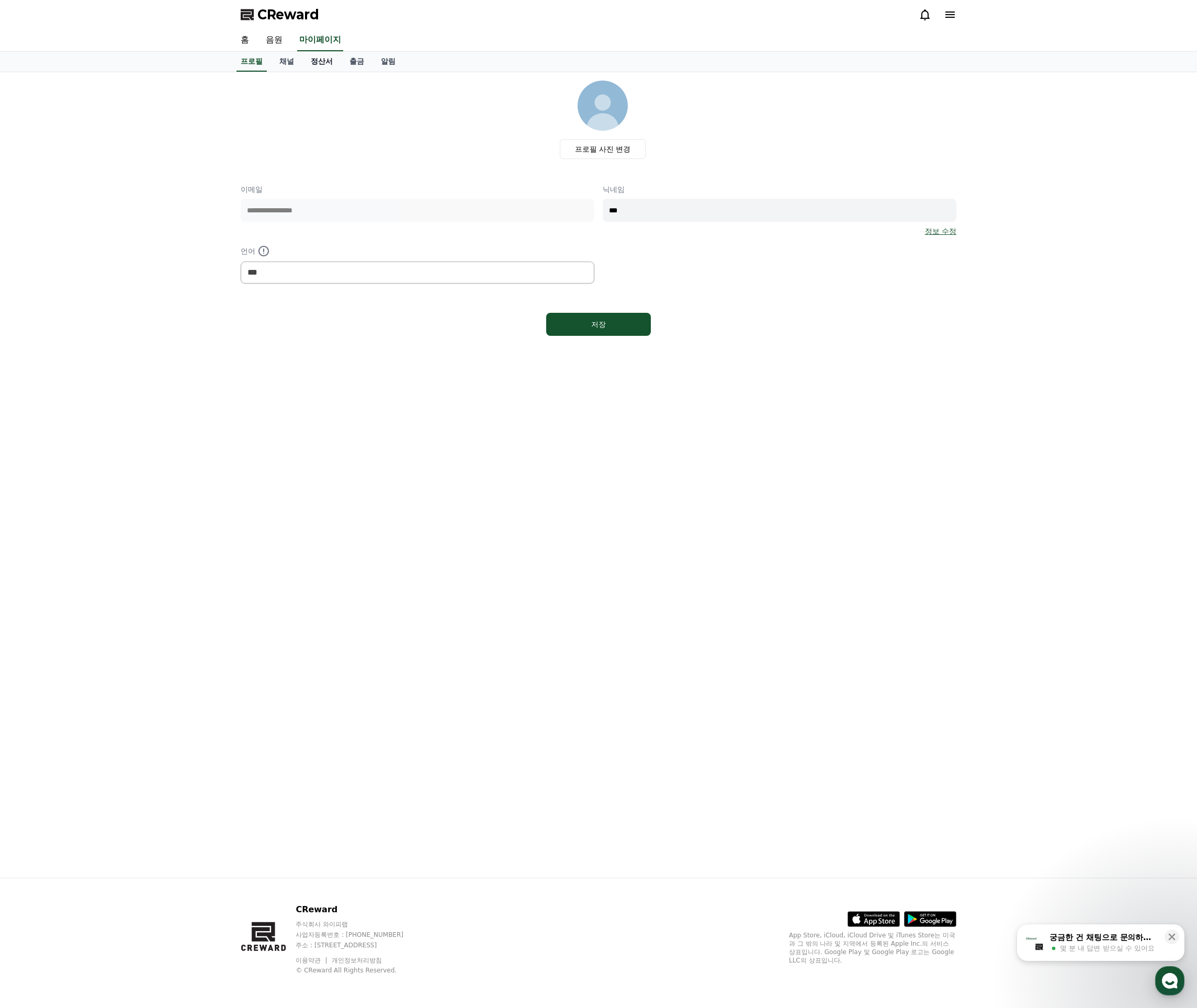
click at [321, 61] on link "정산서" at bounding box center [322, 61] width 39 height 20
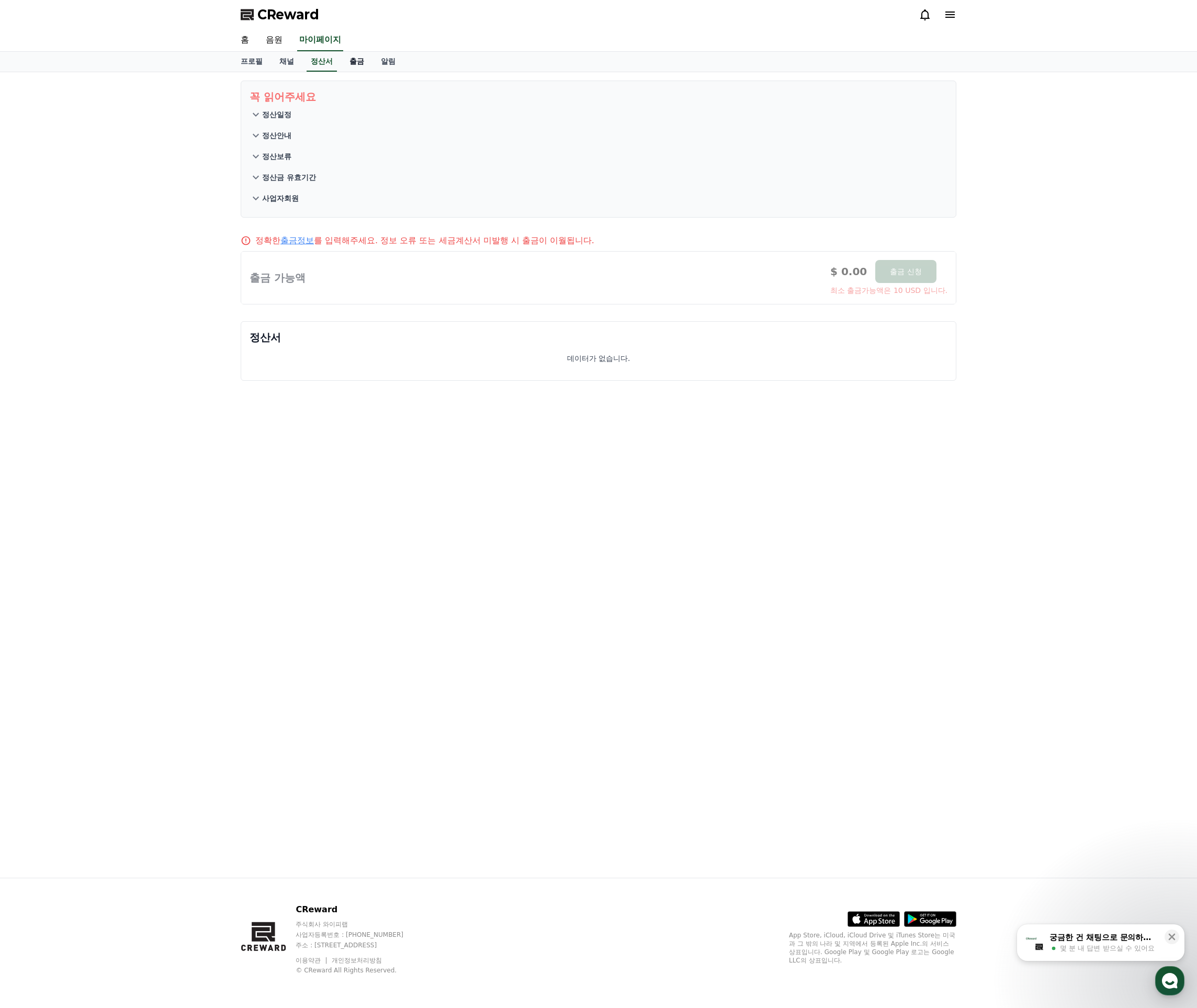
click at [347, 64] on link "출금" at bounding box center [357, 61] width 32 height 20
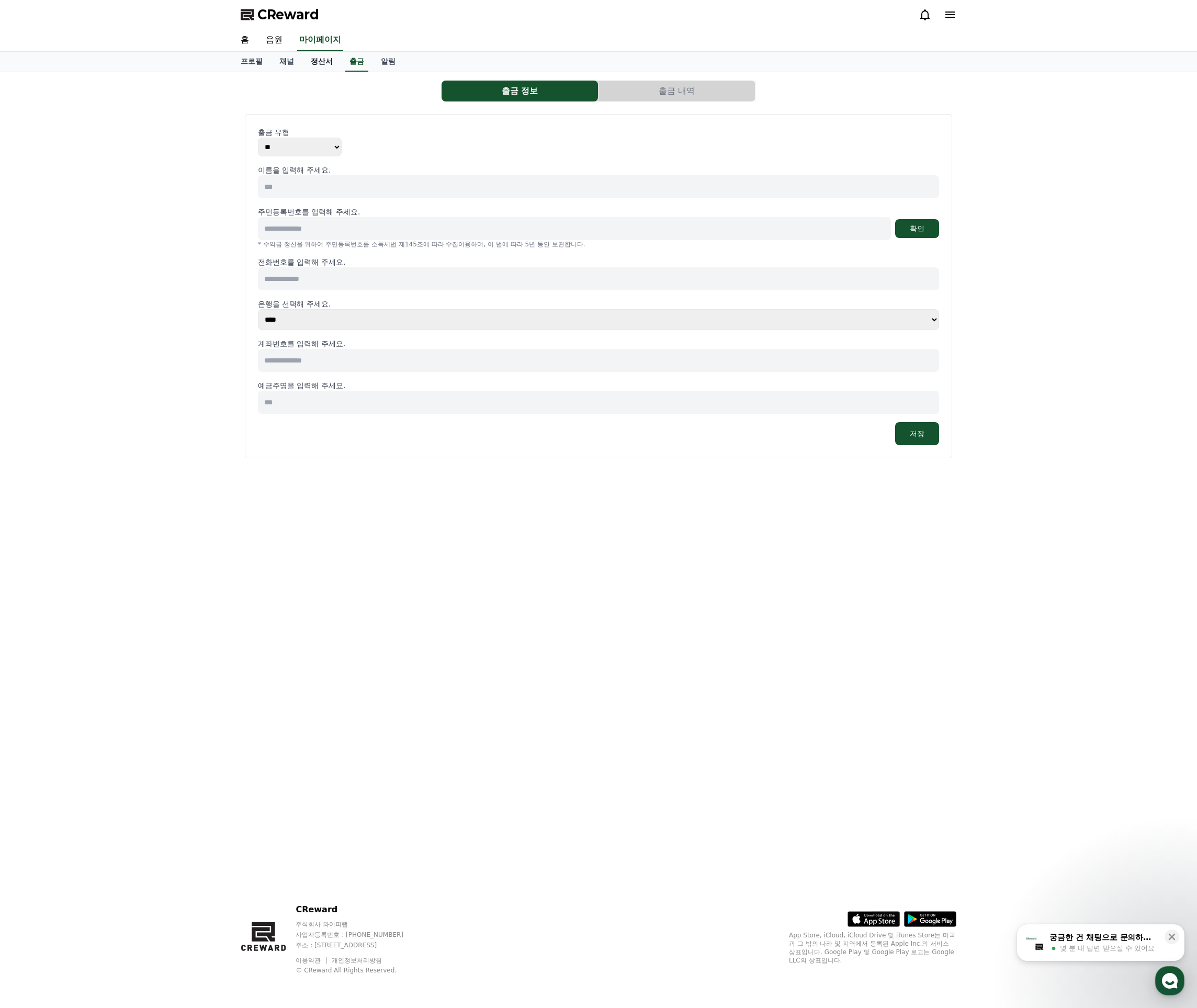
click at [303, 62] on link "정산서" at bounding box center [322, 61] width 39 height 20
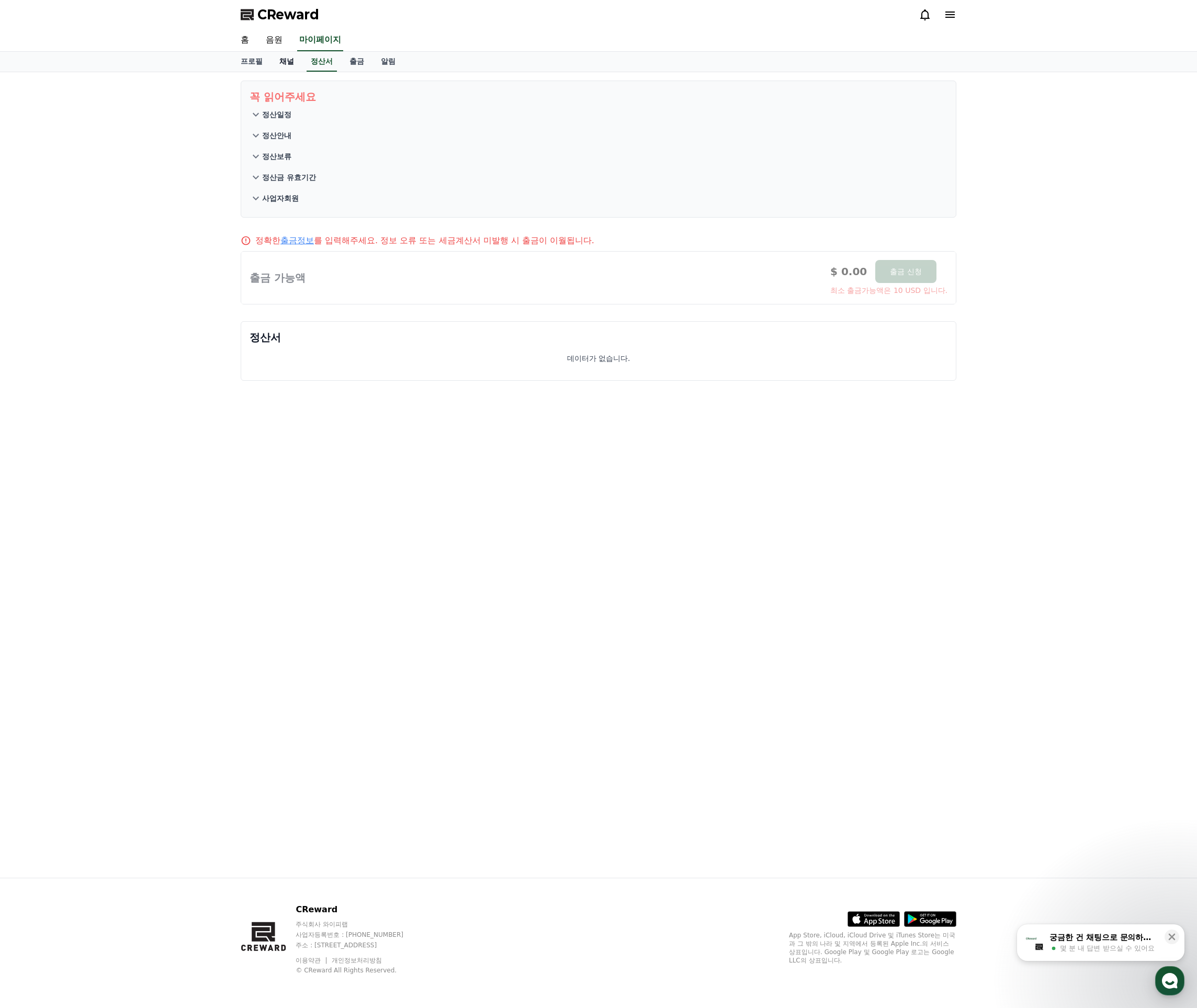
click at [278, 61] on link "채널" at bounding box center [287, 61] width 32 height 20
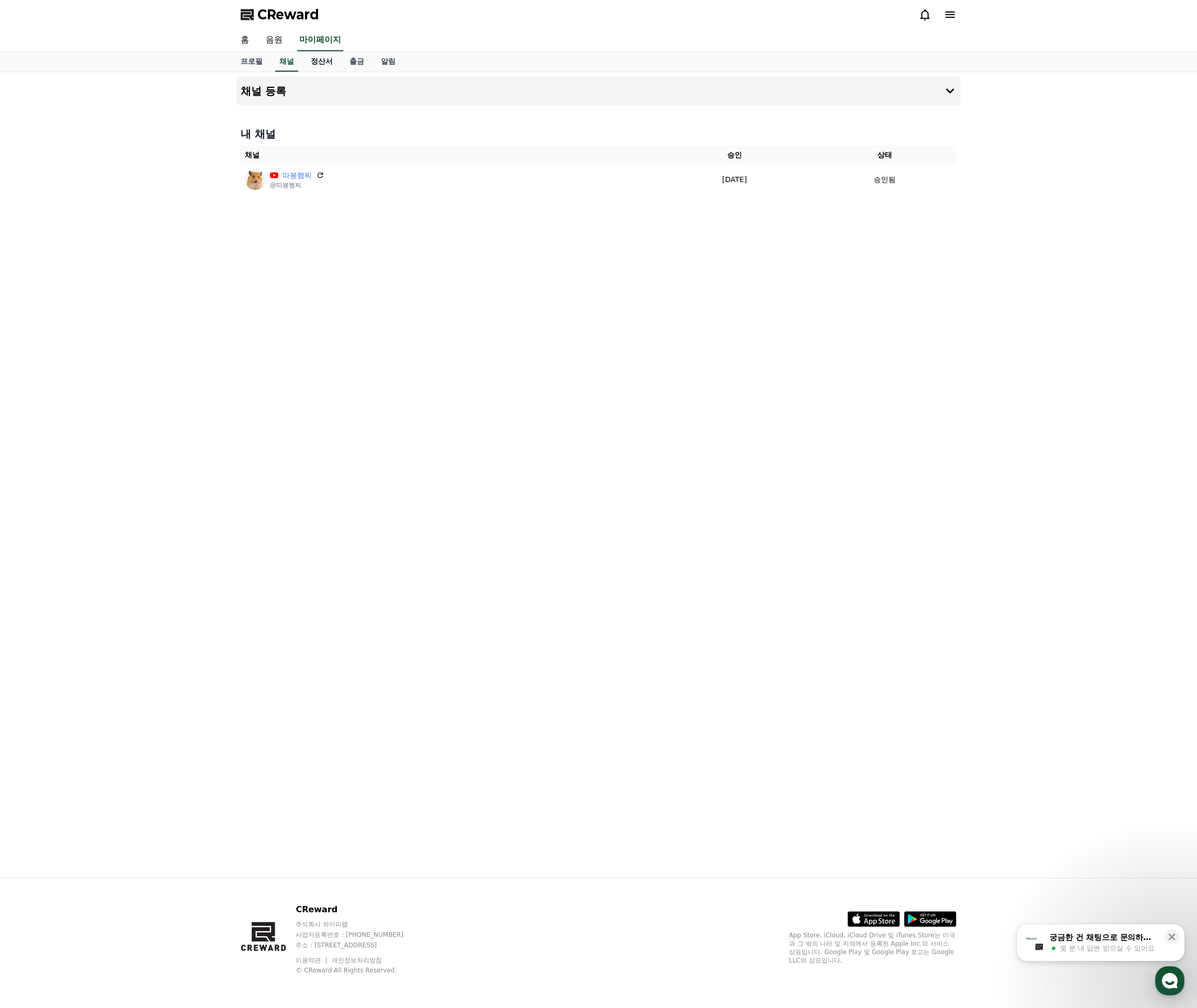
click at [311, 60] on link "정산서" at bounding box center [322, 61] width 39 height 20
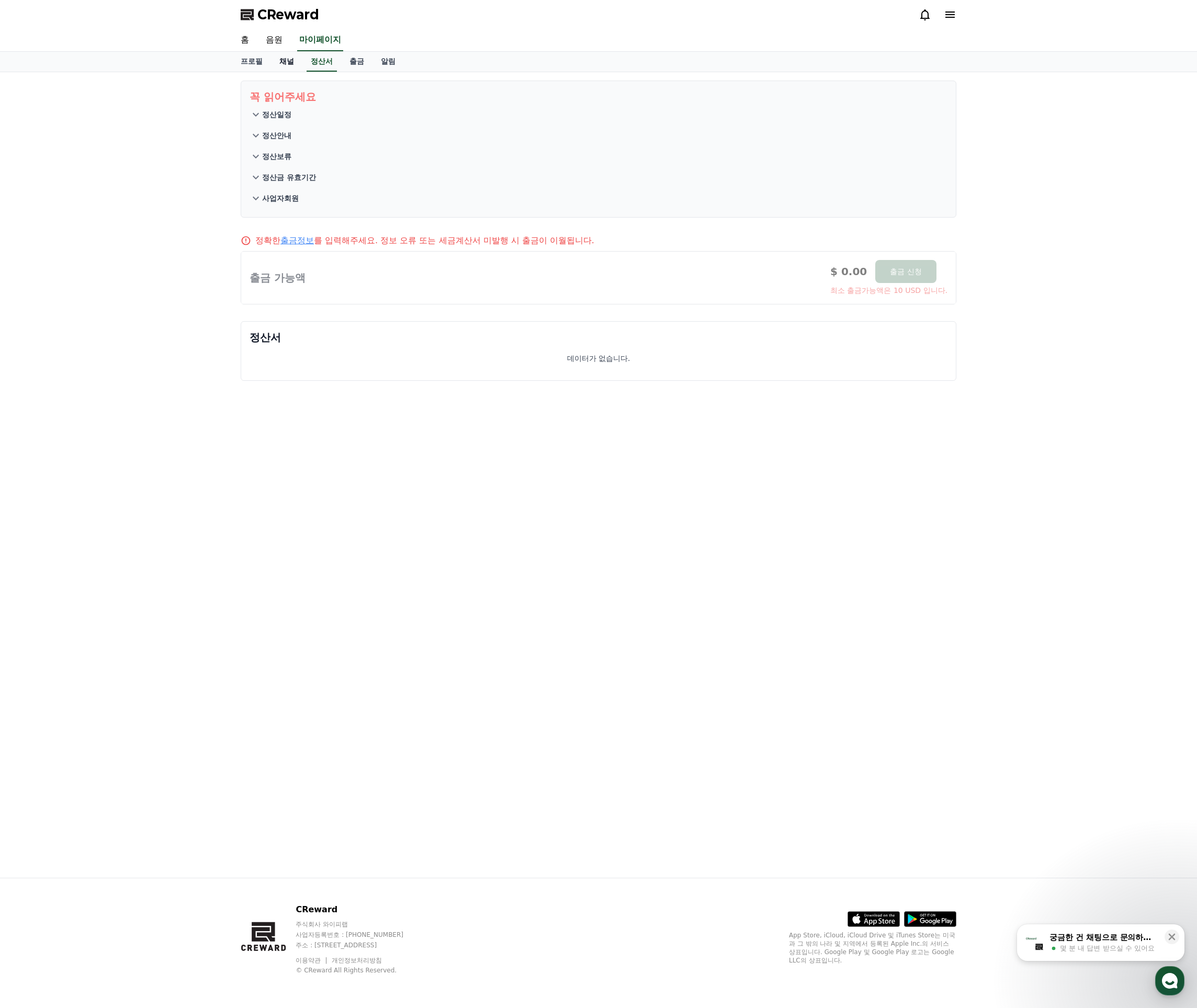
click at [274, 63] on link "채널" at bounding box center [287, 61] width 32 height 20
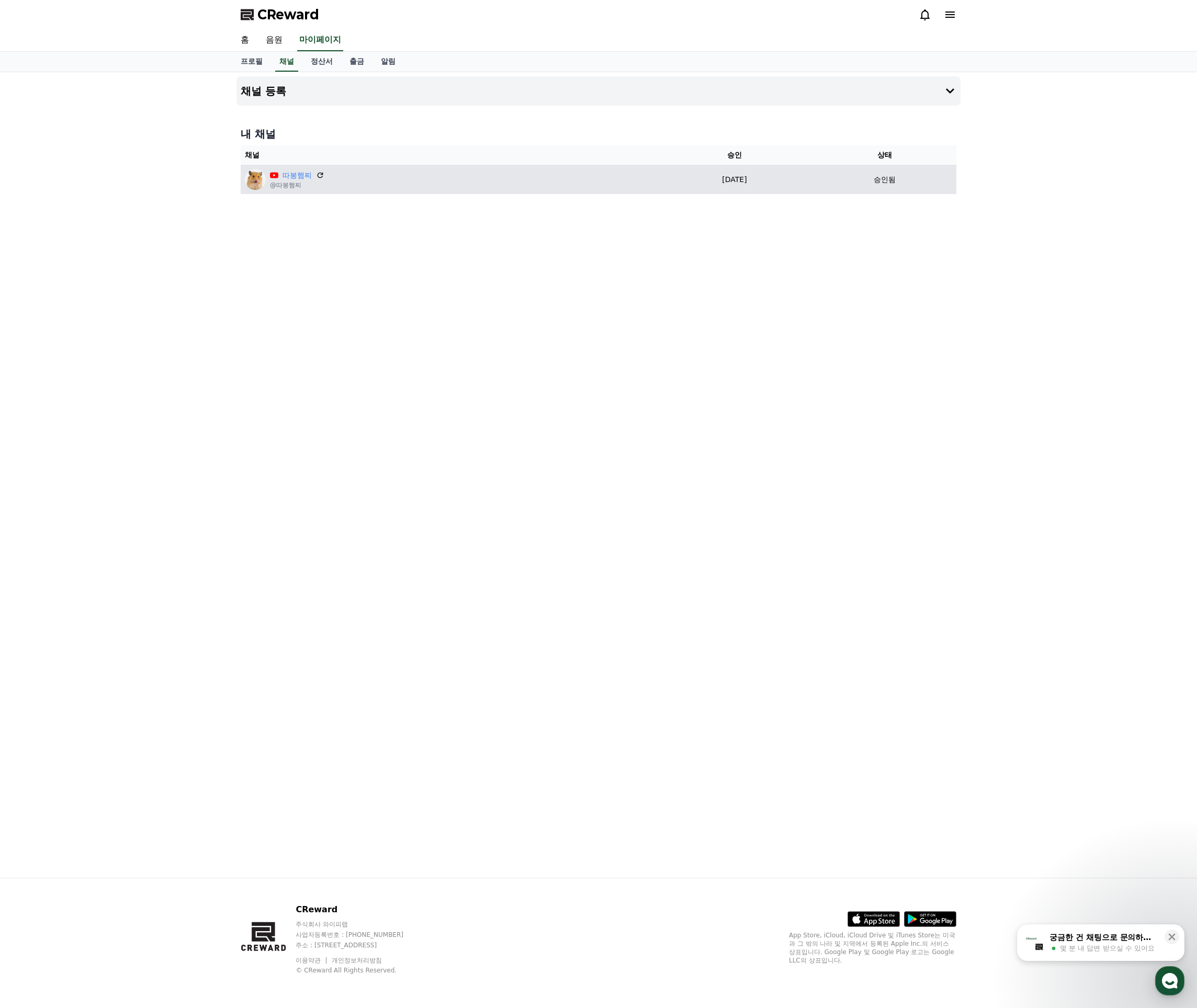
drag, startPoint x: 316, startPoint y: 181, endPoint x: 351, endPoint y: 183, distance: 35.1
click at [316, 181] on p "@따봉햄찌" at bounding box center [297, 185] width 54 height 8
click at [858, 183] on div "승인됨" at bounding box center [885, 179] width 135 height 11
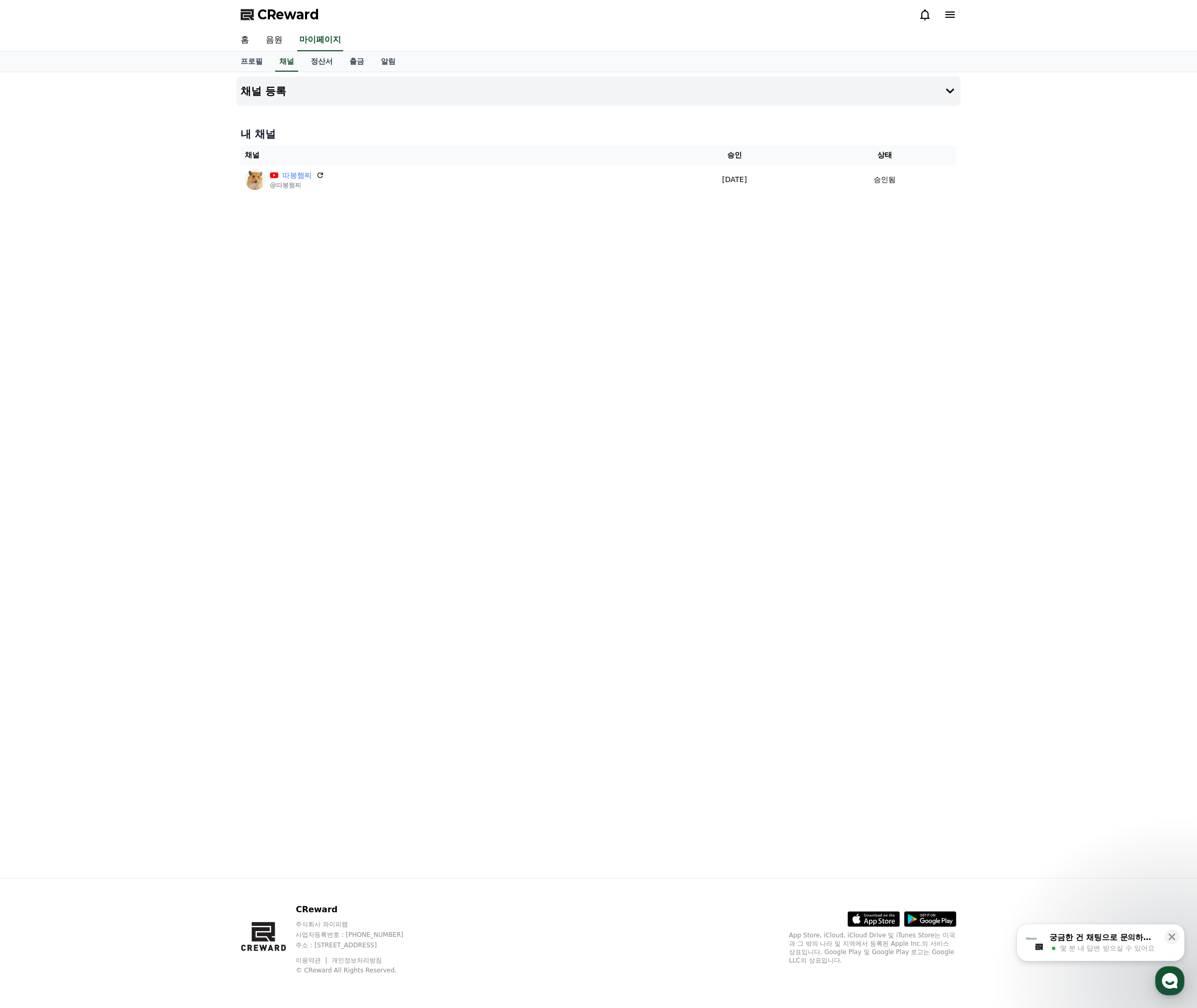
click at [450, 200] on div "채널 등록 내 채널 채널 승인 상태 따봉햄찌 @따봉햄찌 [DATE] 09-17 승인됨" at bounding box center [599, 475] width 733 height 806
click at [321, 61] on link "정산서" at bounding box center [322, 61] width 39 height 20
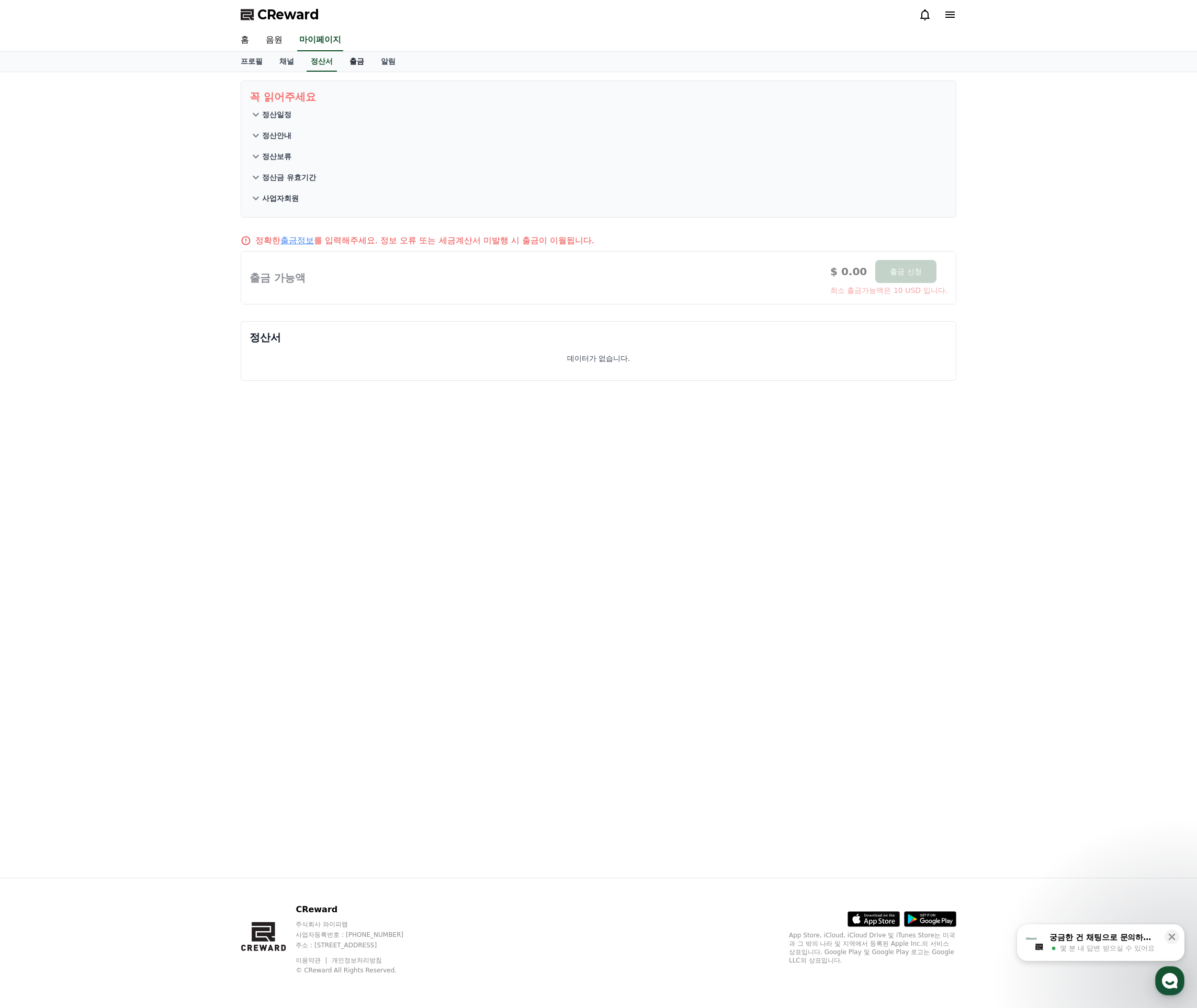
drag, startPoint x: 347, startPoint y: 63, endPoint x: 358, endPoint y: 64, distance: 11.0
click at [349, 63] on link "출금" at bounding box center [357, 61] width 32 height 20
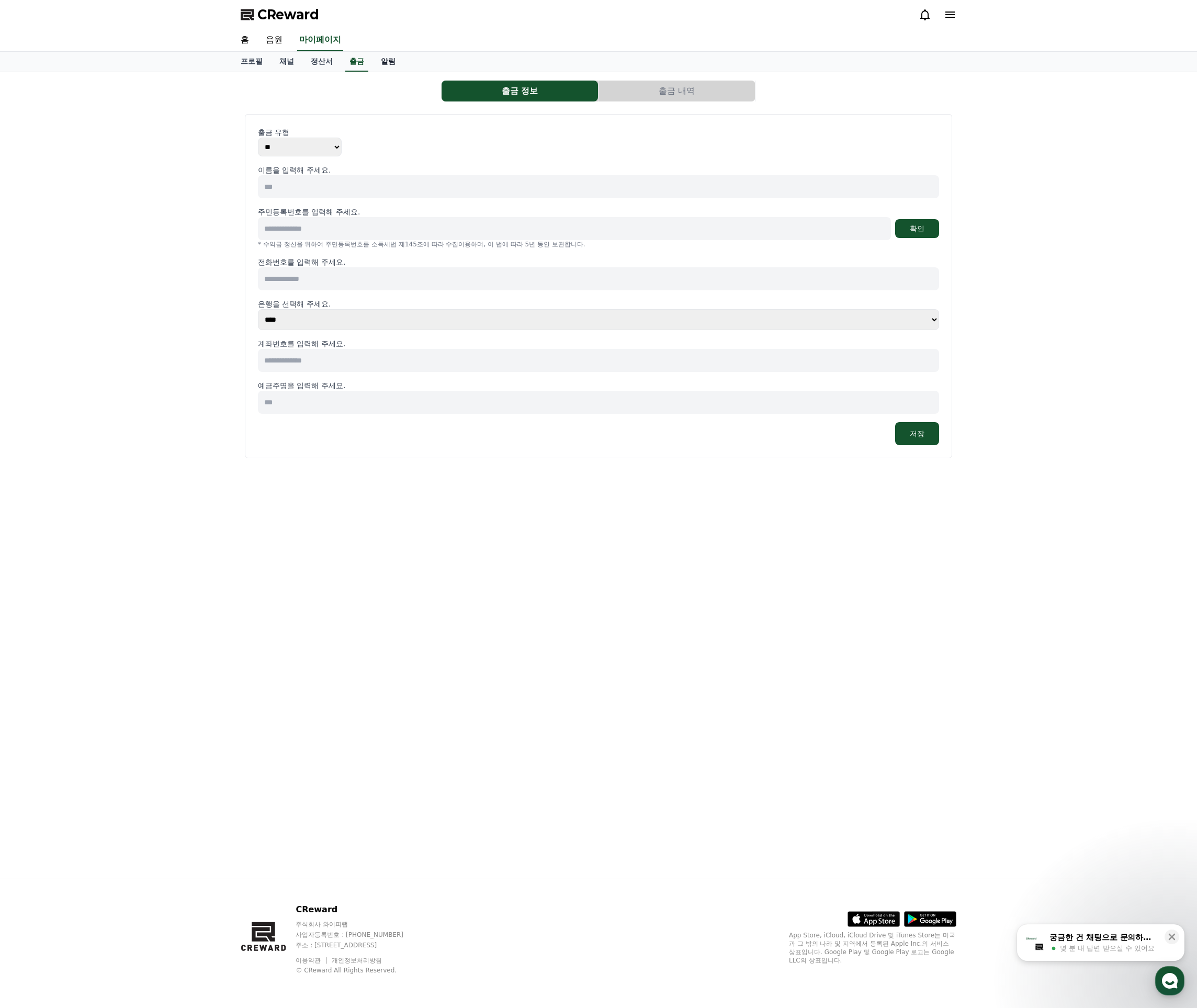
click at [384, 63] on link "알림" at bounding box center [388, 61] width 32 height 20
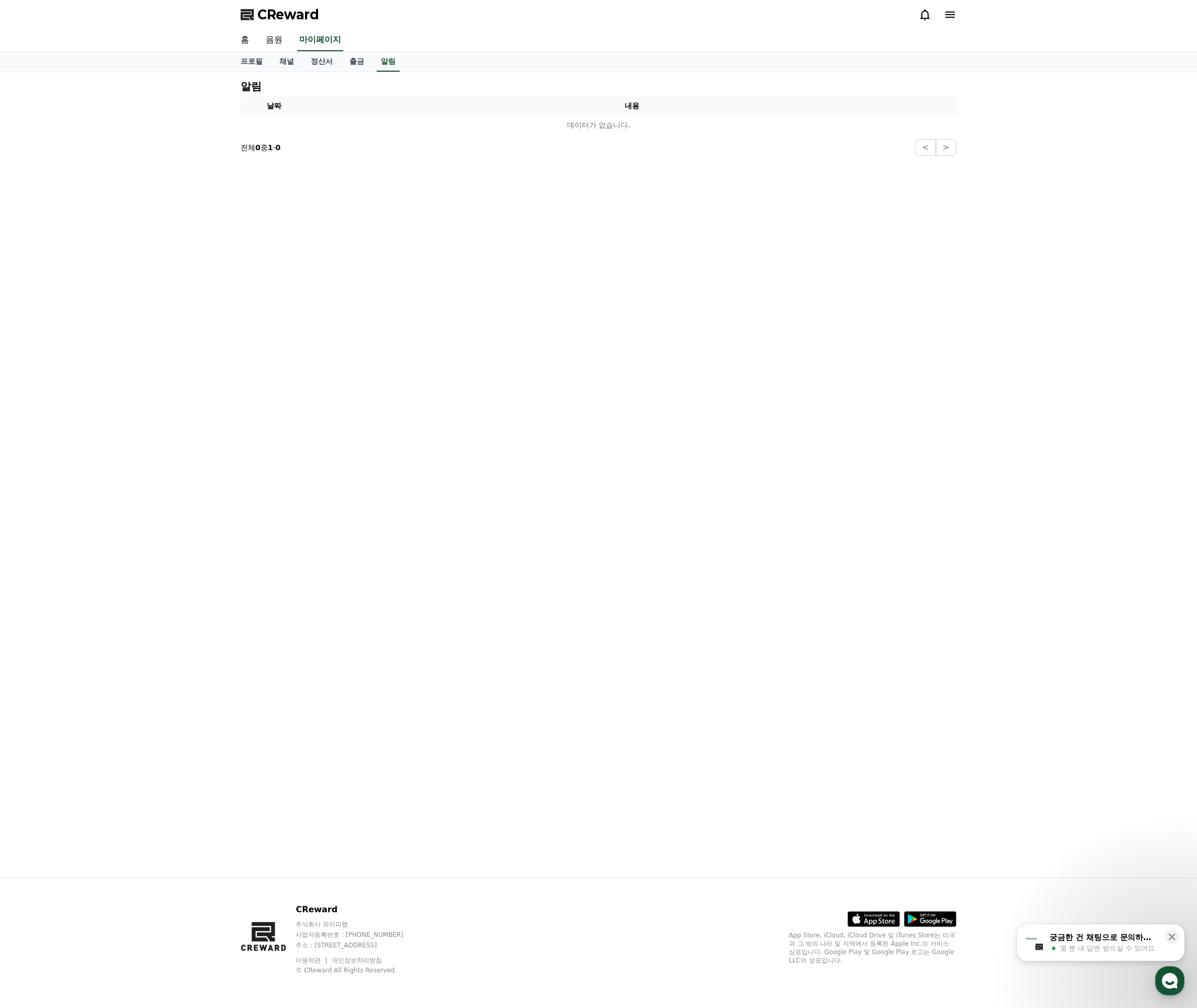
click at [341, 66] on link "출금" at bounding box center [357, 61] width 32 height 20
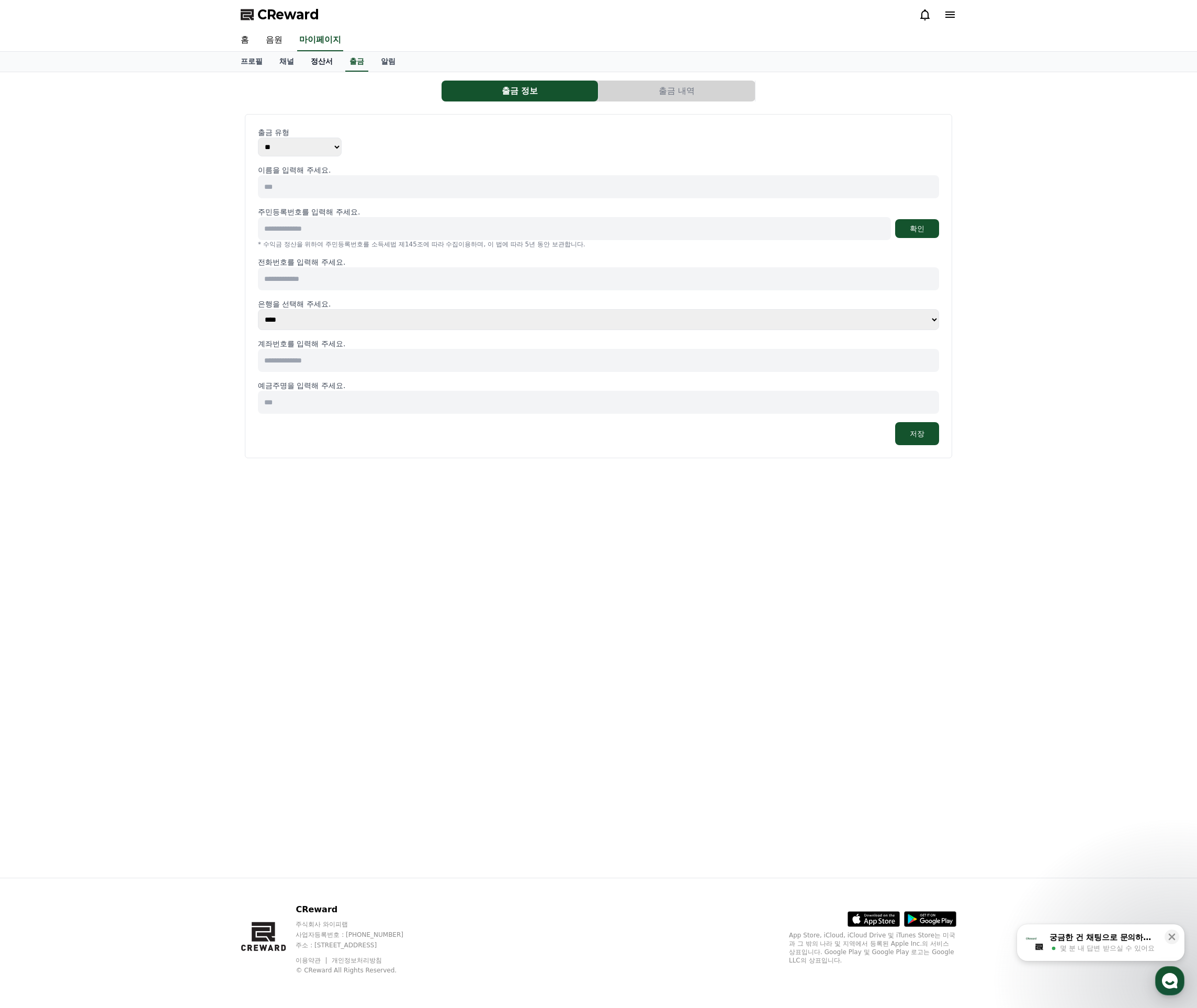
click at [318, 64] on link "정산서" at bounding box center [322, 61] width 39 height 20
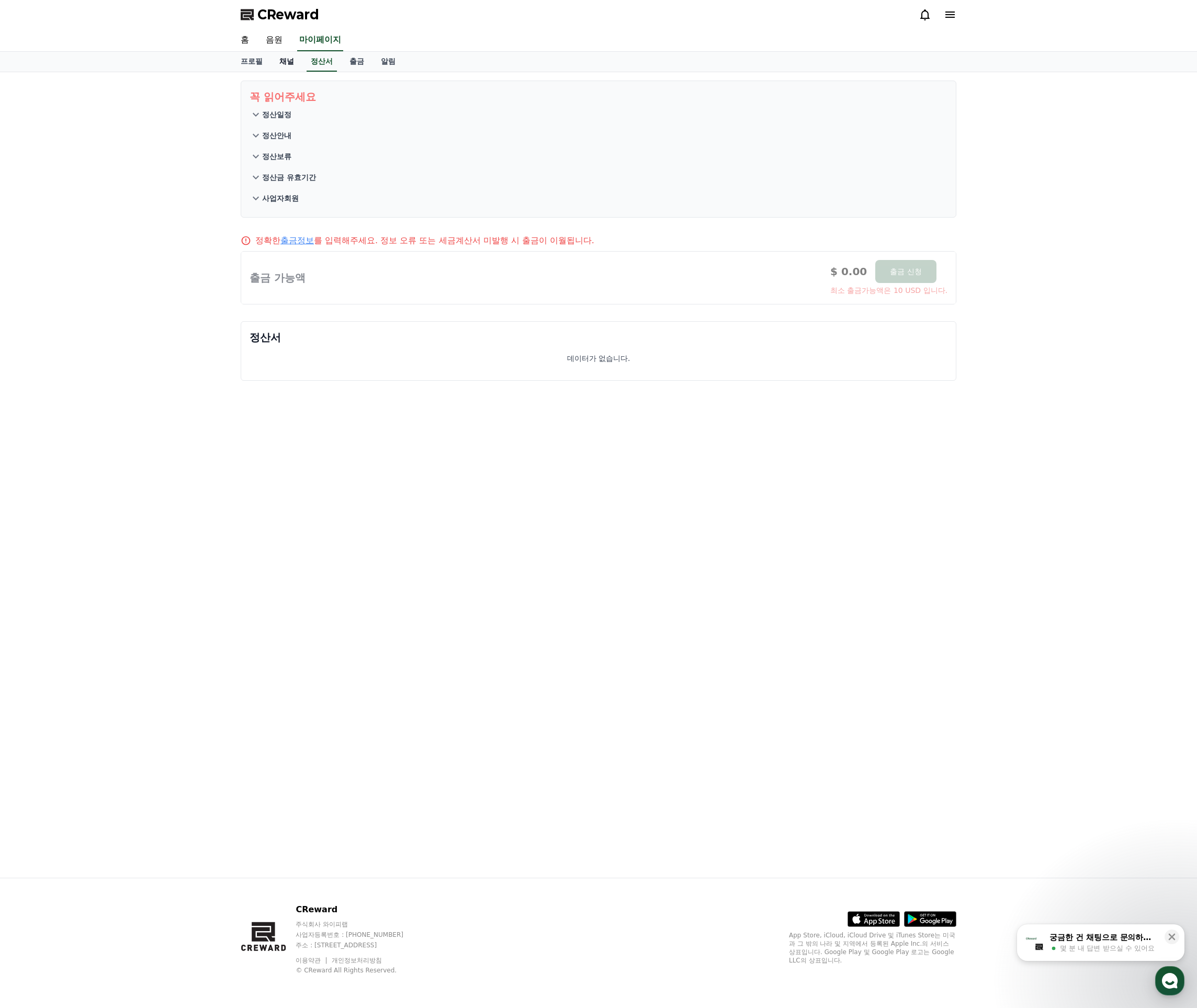
click at [294, 63] on link "채널" at bounding box center [287, 61] width 32 height 20
click at [276, 63] on link "채널" at bounding box center [287, 61] width 32 height 20
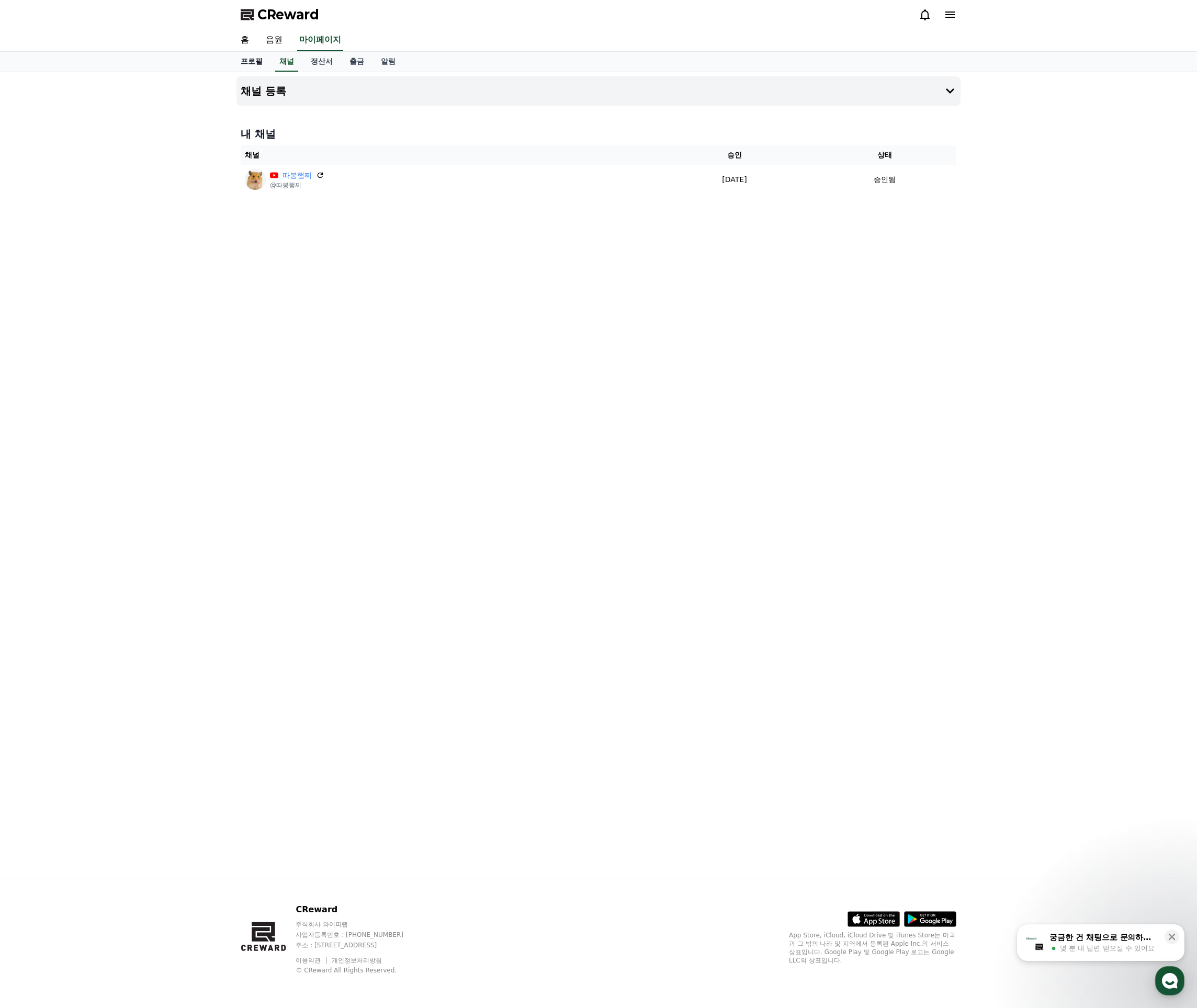
click at [255, 61] on link "프로필" at bounding box center [251, 61] width 39 height 20
select select "**********"
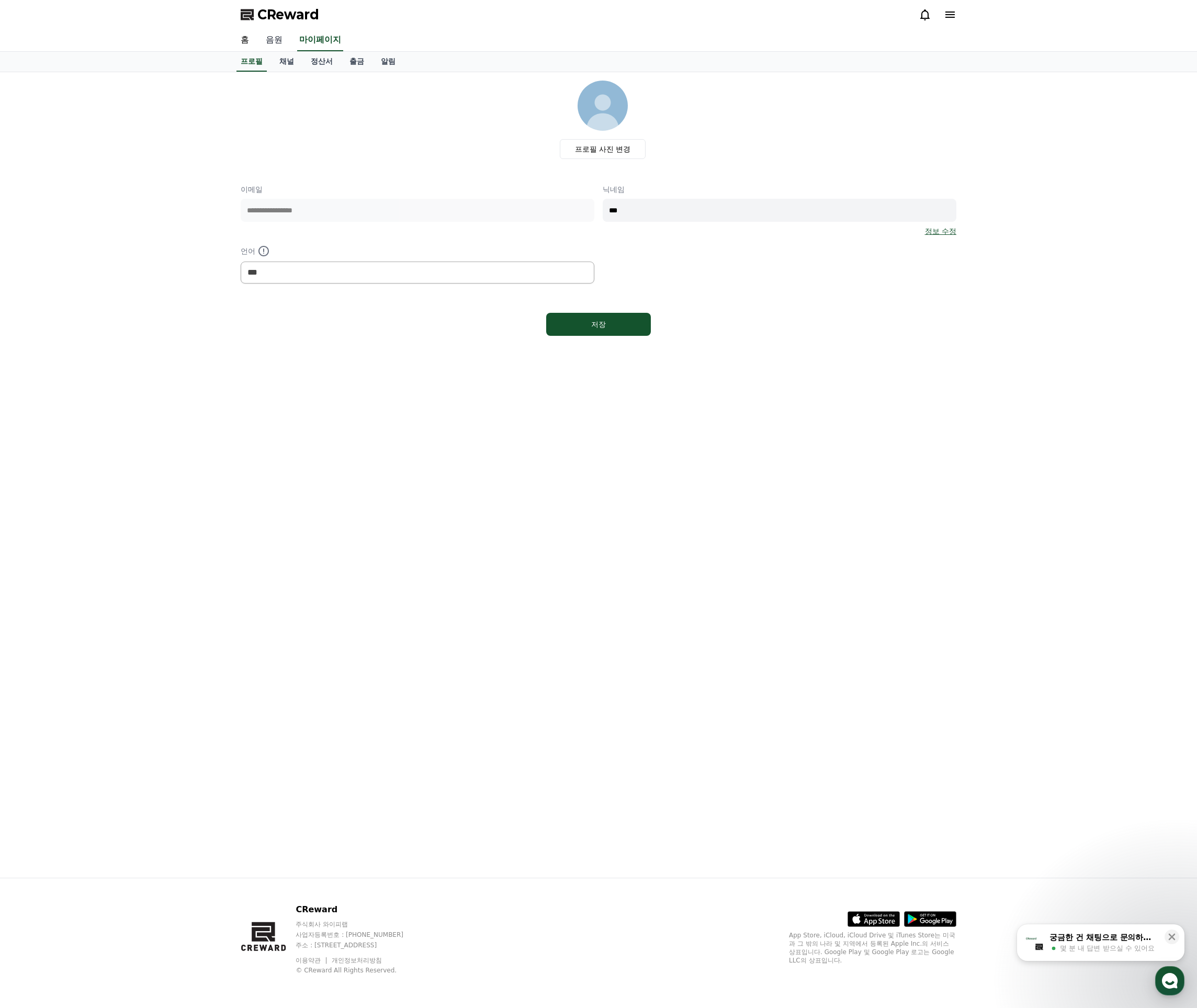
click at [274, 41] on link "음원" at bounding box center [274, 40] width 33 height 22
